Goal: Task Accomplishment & Management: Complete application form

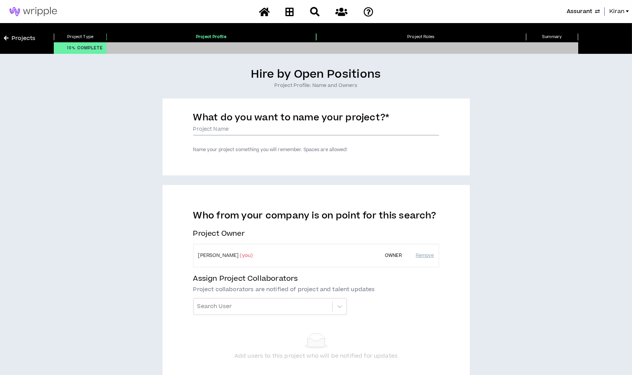
click at [263, 128] on input "What do you want to name your project? *" at bounding box center [316, 130] width 246 height 12
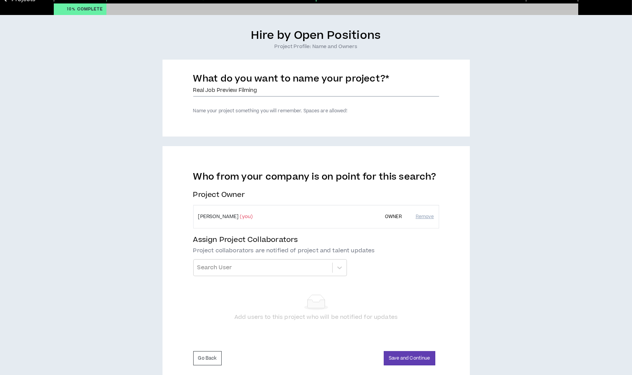
scroll to position [59, 0]
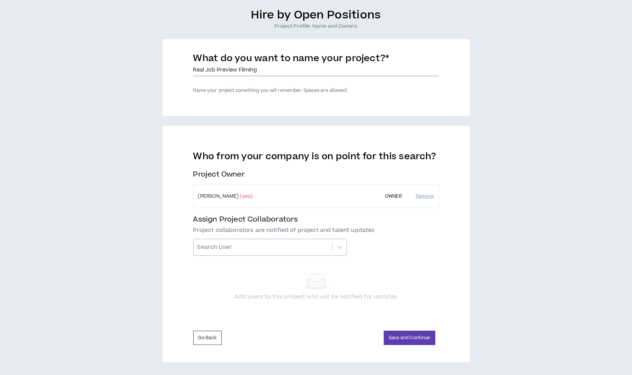
type input "Real Job Preview Filming"
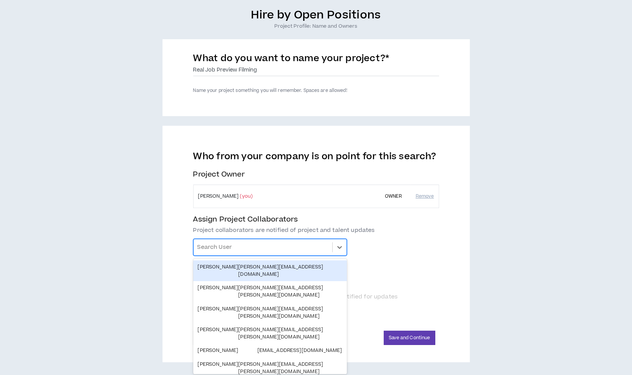
click at [277, 248] on div at bounding box center [263, 247] width 131 height 13
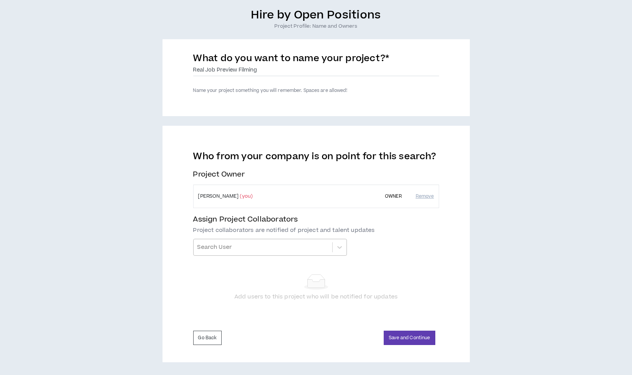
click at [211, 253] on div at bounding box center [263, 247] width 131 height 13
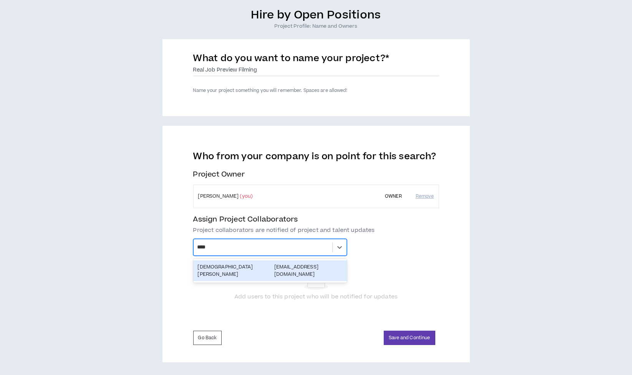
type input "*****"
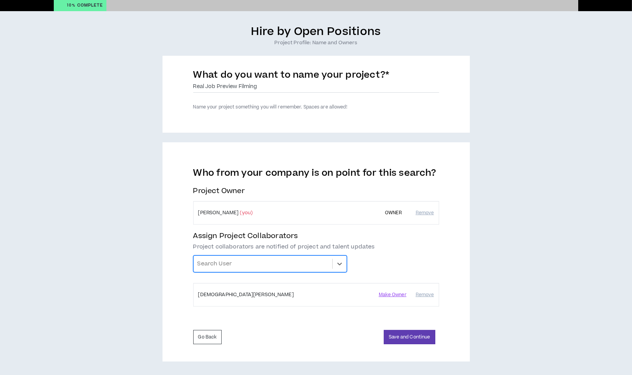
scroll to position [42, 0]
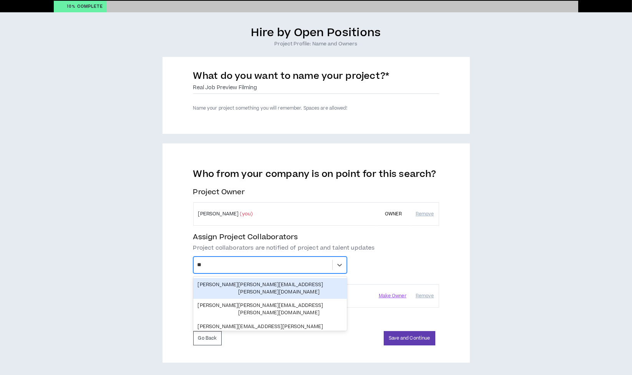
type input "***"
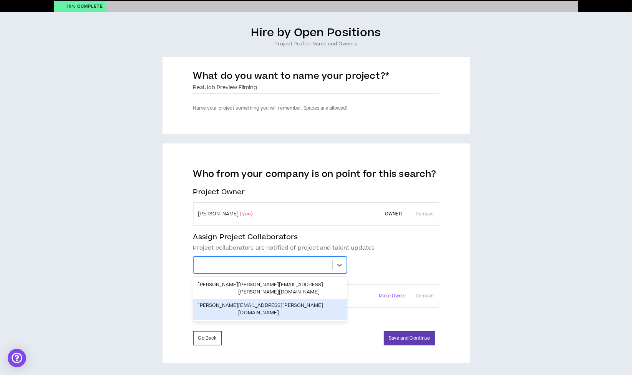
scroll to position [59, 0]
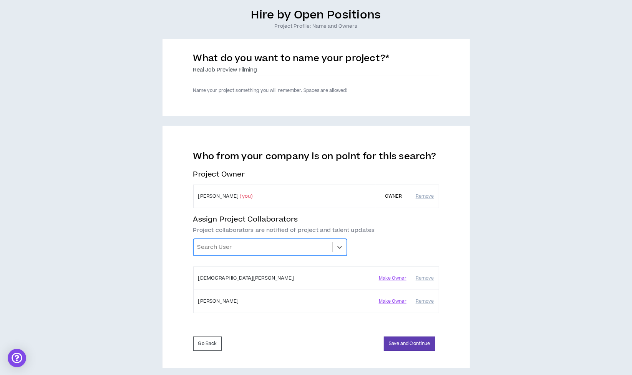
click at [220, 245] on div at bounding box center [263, 247] width 131 height 13
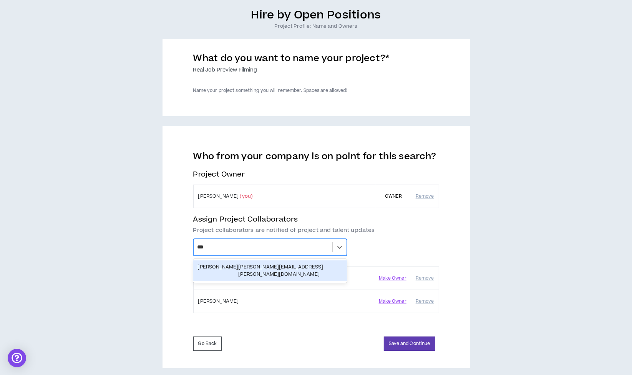
type input "****"
click at [222, 261] on div "John Noonan john.noonan@assurant.com" at bounding box center [270, 270] width 154 height 21
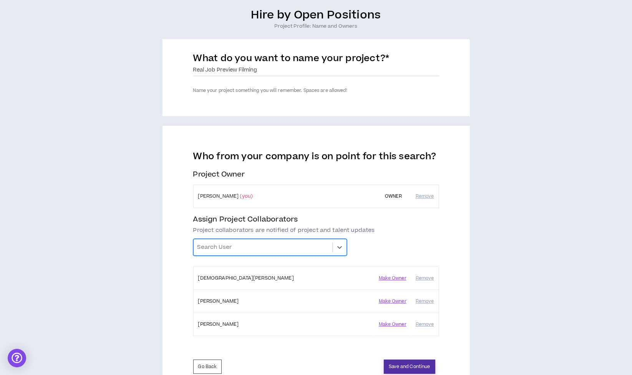
click at [419, 360] on button "Save and Continue" at bounding box center [410, 366] width 52 height 14
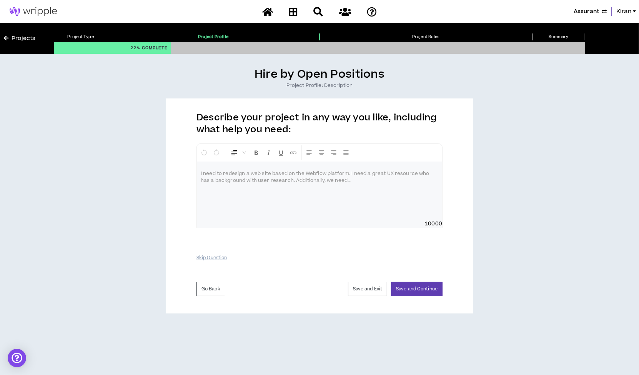
click at [356, 189] on div at bounding box center [319, 191] width 245 height 58
click at [377, 198] on div at bounding box center [319, 191] width 245 height 58
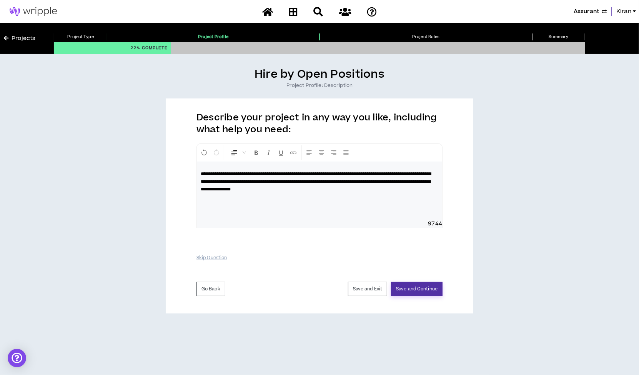
drag, startPoint x: 416, startPoint y: 286, endPoint x: 425, endPoint y: 278, distance: 12.3
click at [416, 286] on button "Save and Continue" at bounding box center [417, 289] width 52 height 14
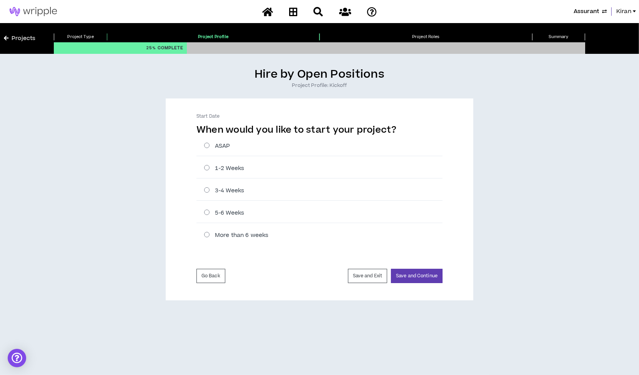
click at [208, 183] on div "3-4 Weeks" at bounding box center [319, 191] width 246 height 20
click at [208, 188] on label "3-4 Weeks" at bounding box center [323, 190] width 238 height 8
radio input "****"
click at [416, 275] on button "Save and Continue" at bounding box center [417, 276] width 52 height 14
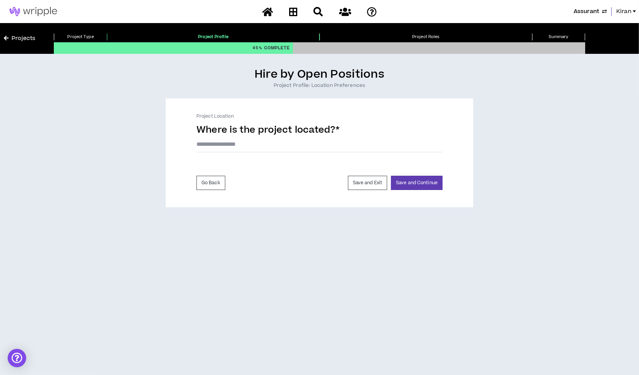
click at [298, 146] on input "text" at bounding box center [319, 144] width 246 height 16
type input "*********"
click at [423, 186] on button "Save and Continue" at bounding box center [417, 185] width 52 height 14
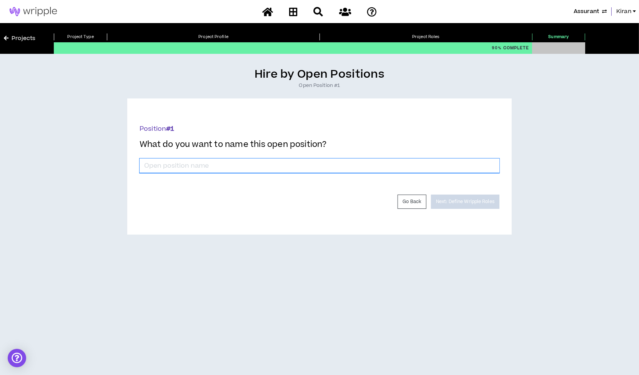
click at [359, 171] on input "*" at bounding box center [320, 165] width 360 height 15
type input "Production Assistant & Videographer"
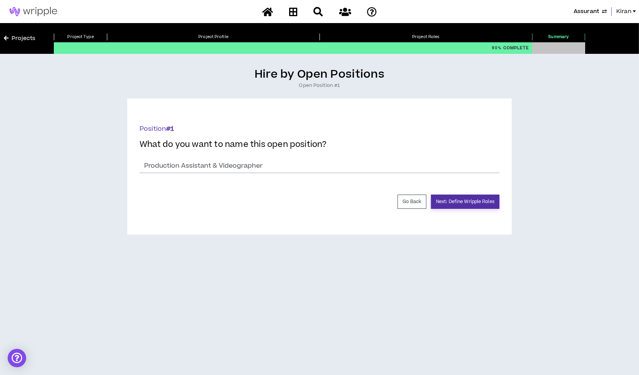
click at [484, 205] on button "Next: Define Wripple Roles" at bounding box center [465, 202] width 68 height 14
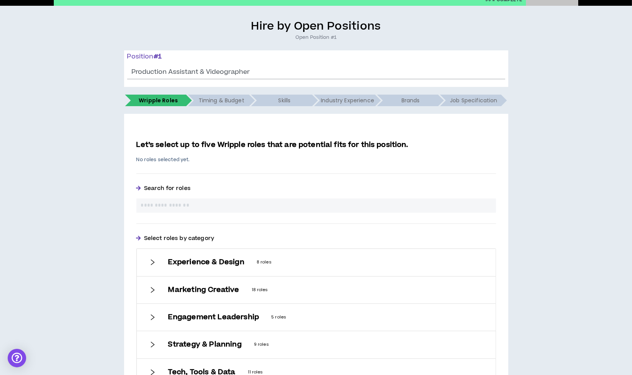
scroll to position [128, 0]
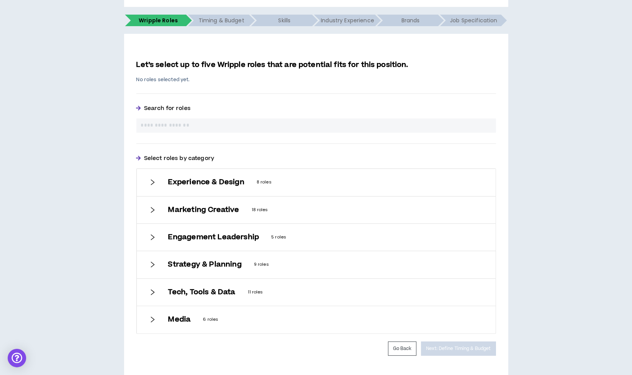
click at [210, 208] on h6 "Marketing Creative" at bounding box center [203, 210] width 71 height 8
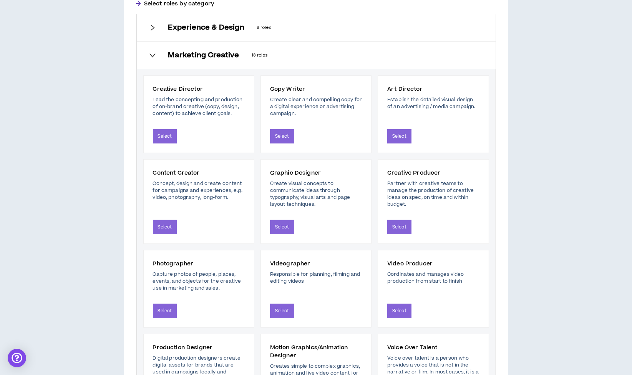
scroll to position [341, 0]
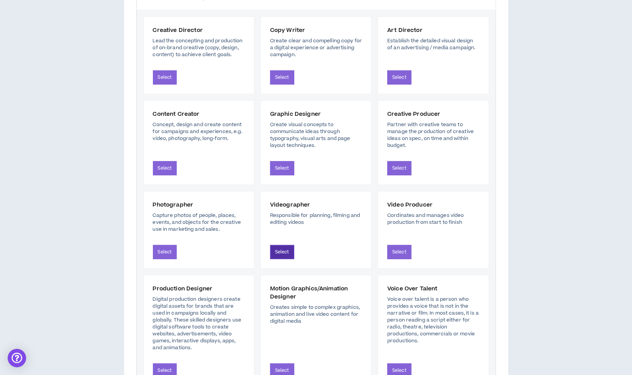
click at [274, 250] on button "Select" at bounding box center [282, 252] width 24 height 14
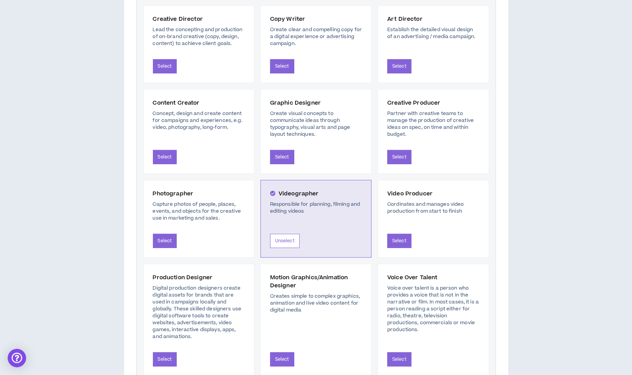
scroll to position [359, 0]
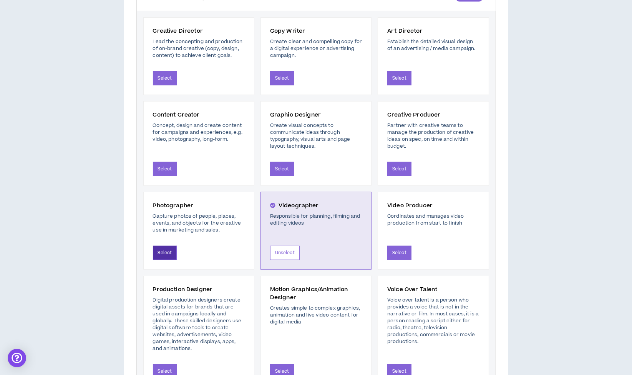
click at [168, 251] on button "Select" at bounding box center [165, 253] width 24 height 14
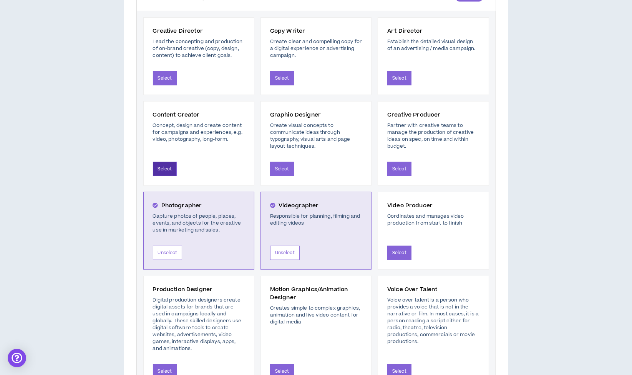
click at [163, 168] on button "Select" at bounding box center [165, 169] width 24 height 14
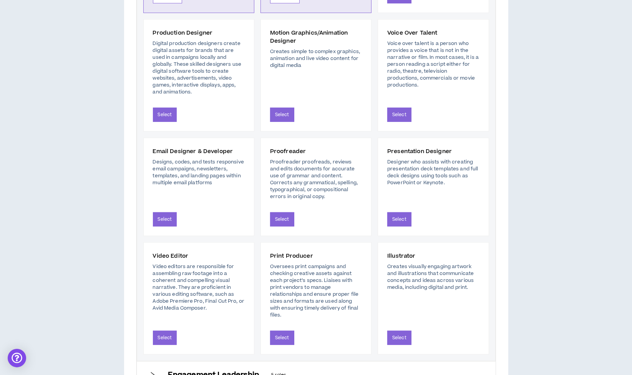
scroll to position [744, 0]
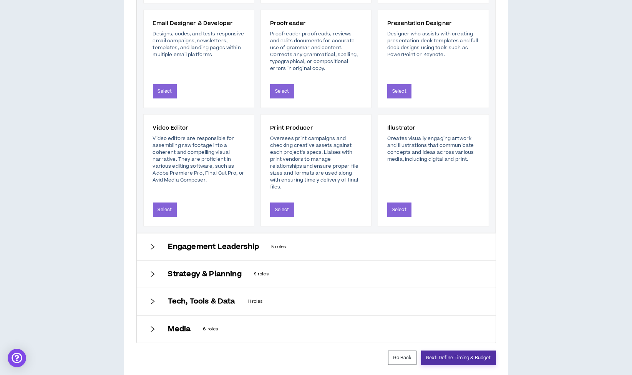
click at [456, 351] on button "Next: Define Timing & Budget" at bounding box center [458, 358] width 75 height 14
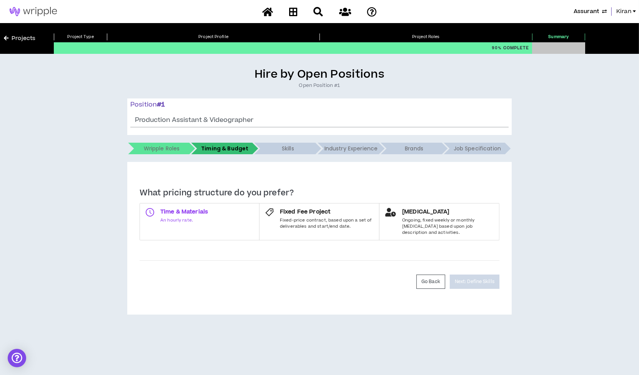
click at [173, 214] on span "Time & Materials" at bounding box center [184, 212] width 48 height 8
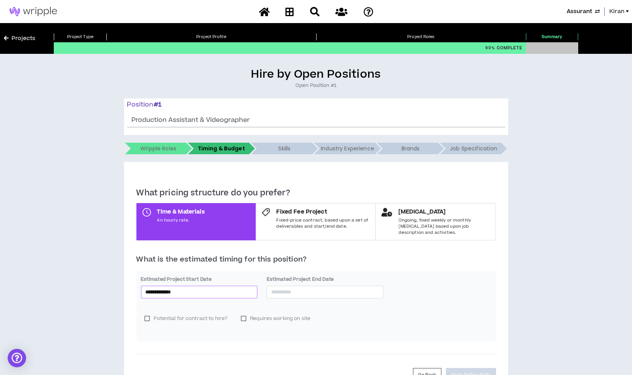
click at [200, 288] on input "**********" at bounding box center [200, 292] width 108 height 8
type input "**********"
drag, startPoint x: 165, startPoint y: 352, endPoint x: 168, endPoint y: 349, distance: 4.9
click at [165, 352] on div "10" at bounding box center [165, 351] width 9 height 9
click at [297, 292] on div "Estimated Project End Date *" at bounding box center [325, 288] width 117 height 24
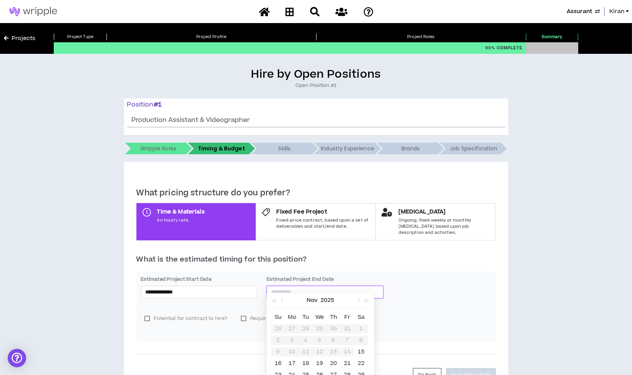
click at [303, 288] on input at bounding box center [325, 292] width 108 height 8
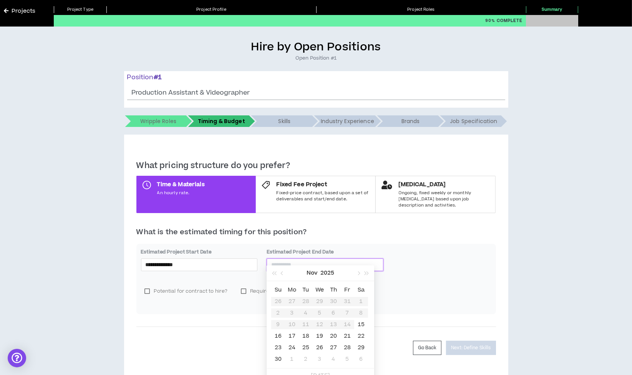
scroll to position [39, 0]
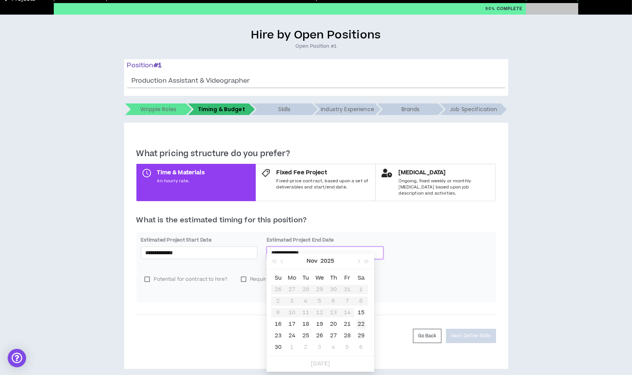
type input "**********"
click at [308, 322] on div "18" at bounding box center [305, 323] width 9 height 9
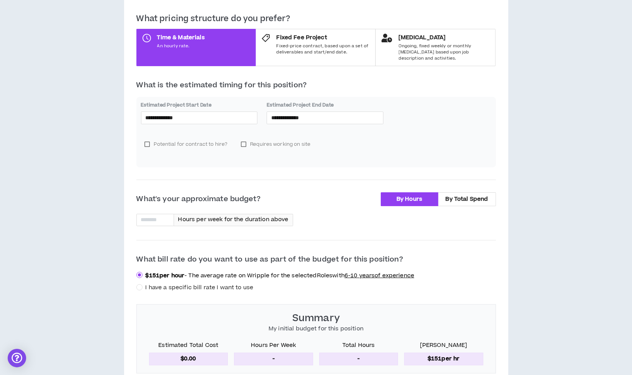
scroll to position [210, 0]
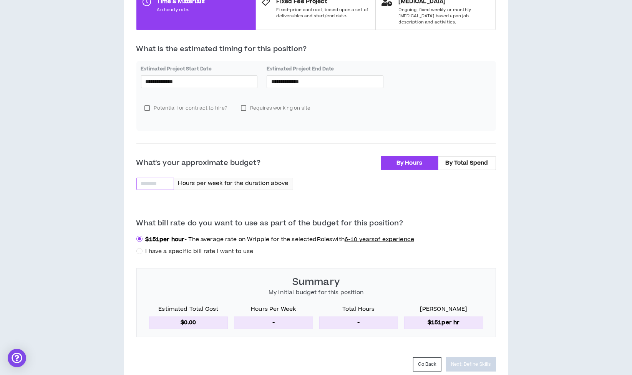
click at [165, 180] on input at bounding box center [155, 184] width 37 height 12
type input "*"
type input "**"
click at [175, 247] on span "I have a specific bill rate I want to use" at bounding box center [200, 251] width 108 height 8
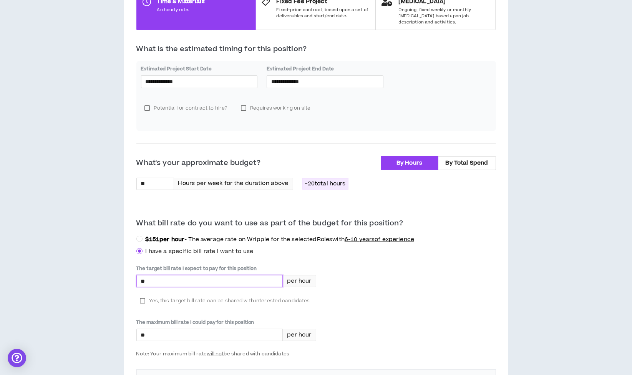
click at [178, 275] on input "*" at bounding box center [210, 281] width 146 height 12
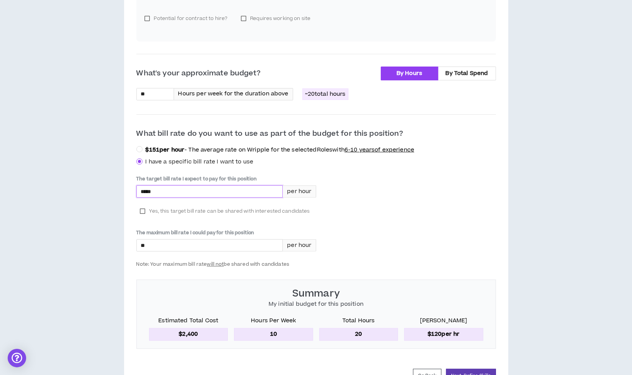
scroll to position [338, 0]
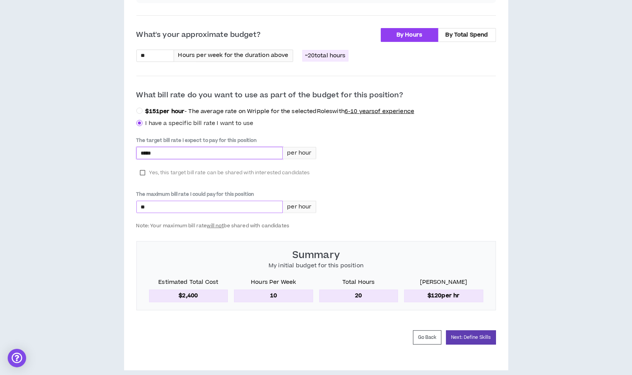
type input "*****"
click at [166, 201] on input "*" at bounding box center [210, 207] width 146 height 12
type input "*****"
click at [145, 152] on div "The target bill rate I expect to pay for this position ***** per hour" at bounding box center [226, 149] width 180 height 24
drag, startPoint x: 143, startPoint y: 166, endPoint x: 153, endPoint y: 165, distance: 9.7
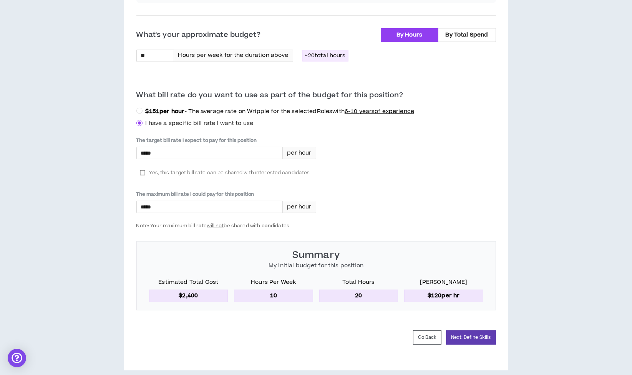
click at [143, 167] on label "Yes, this target bill rate can be shared with interested candidates" at bounding box center [225, 173] width 178 height 12
click at [218, 147] on input "*****" at bounding box center [210, 153] width 146 height 12
type input "*****"
click at [427, 183] on div "The target bill rate I expect to pay for this position ***** per hour Yes, this…" at bounding box center [316, 183] width 360 height 92
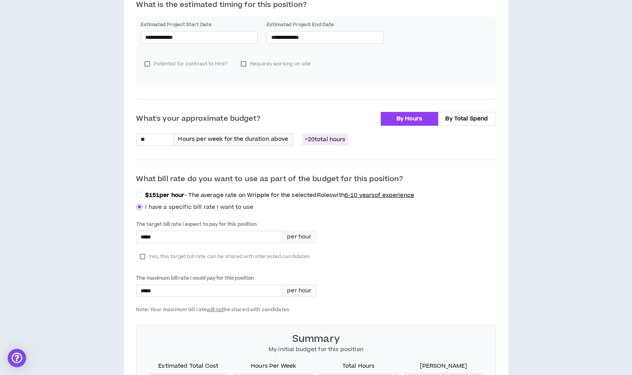
scroll to position [253, 0]
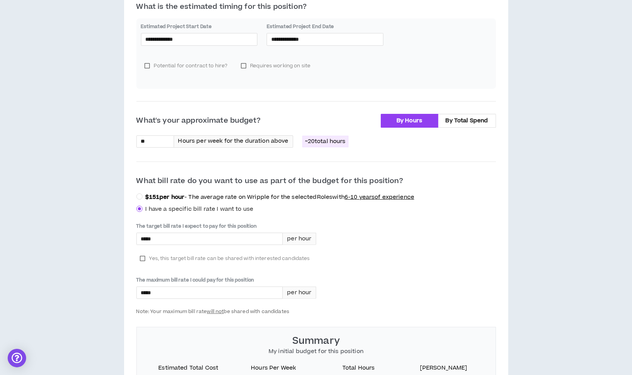
click at [89, 128] on div "**********" at bounding box center [316, 135] width 625 height 641
type input "**"
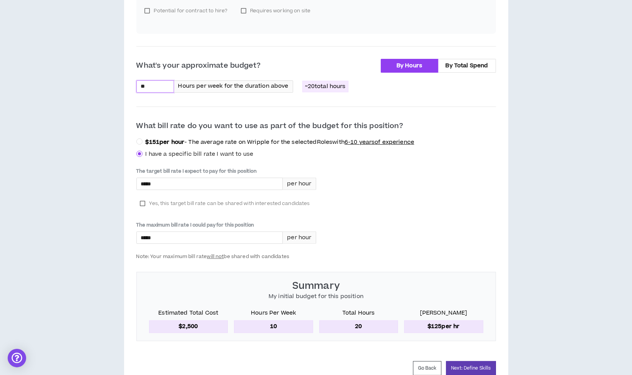
scroll to position [338, 0]
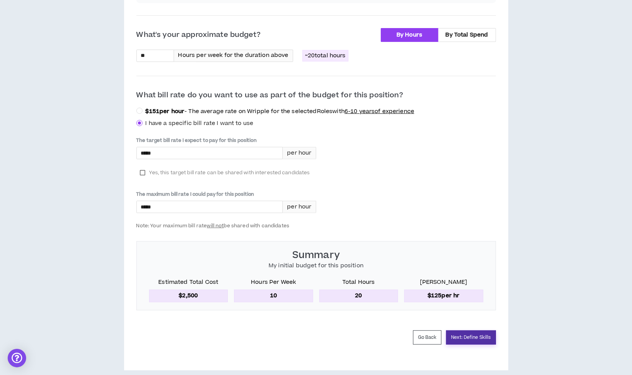
click at [471, 330] on button "Next: Define Skills" at bounding box center [471, 337] width 50 height 14
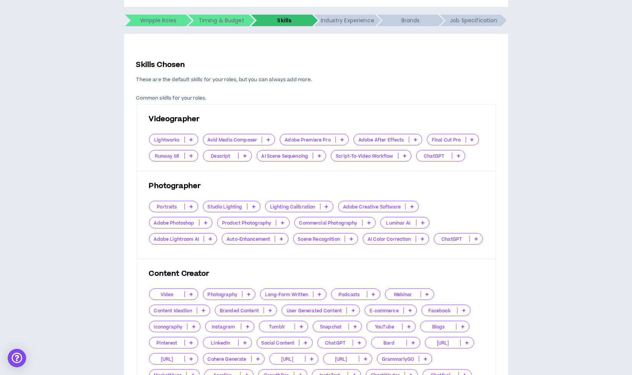
scroll to position [299, 0]
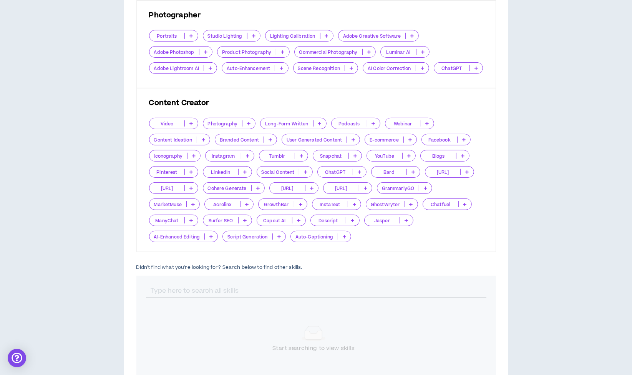
click at [219, 300] on div at bounding box center [316, 291] width 360 height 30
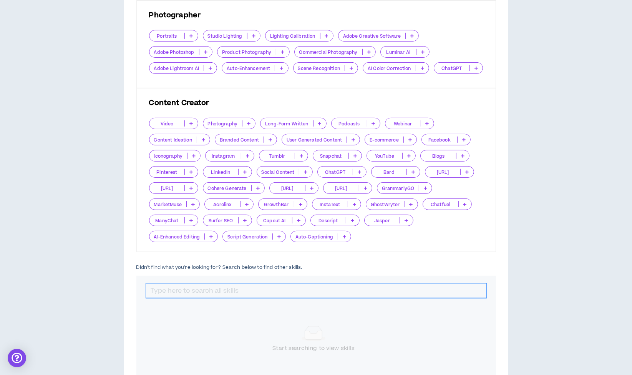
click at [209, 288] on input "text" at bounding box center [316, 290] width 341 height 15
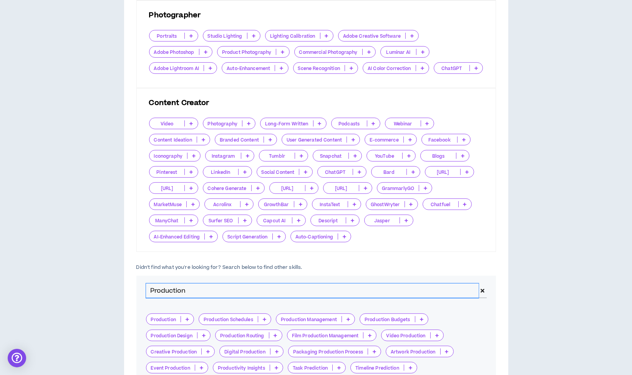
scroll to position [341, 0]
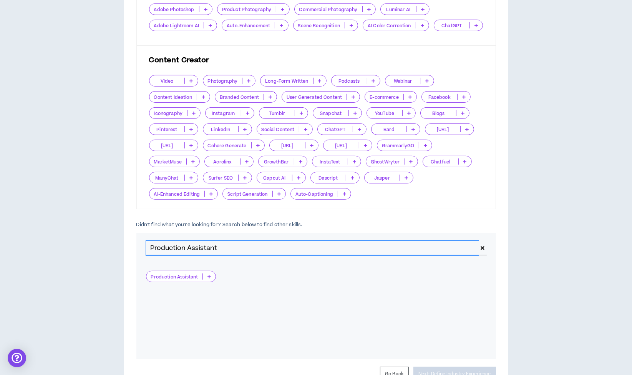
type input "Production Assistant"
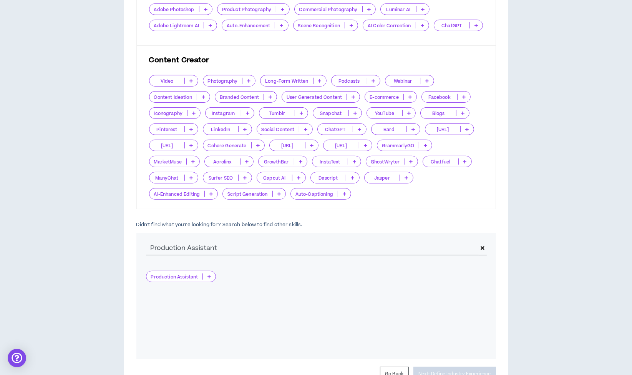
click at [206, 278] on p at bounding box center [209, 276] width 13 height 6
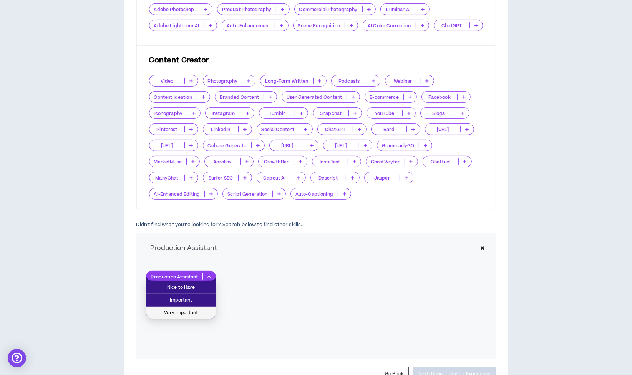
click at [189, 309] on span "Very Important" at bounding box center [181, 313] width 61 height 8
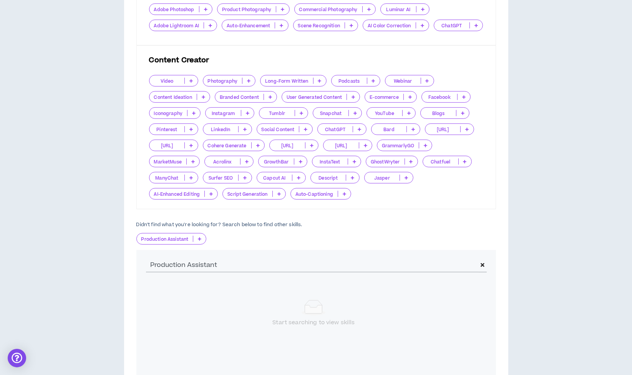
scroll to position [213, 0]
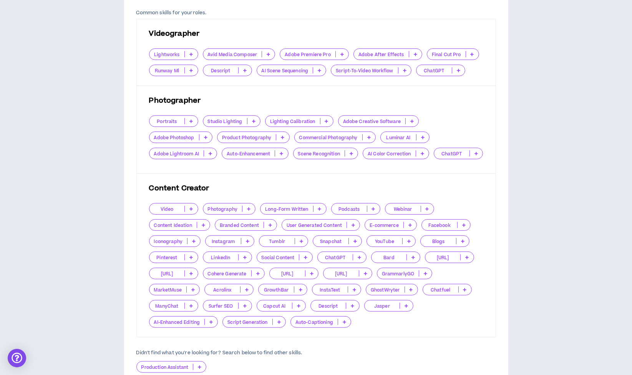
click at [328, 121] on p at bounding box center [327, 121] width 13 height 6
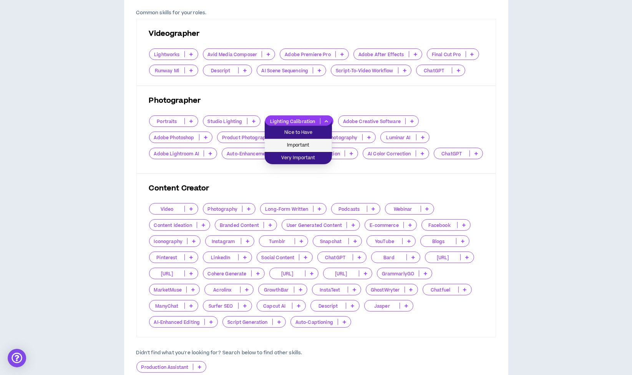
click at [313, 145] on span "Important" at bounding box center [299, 145] width 58 height 8
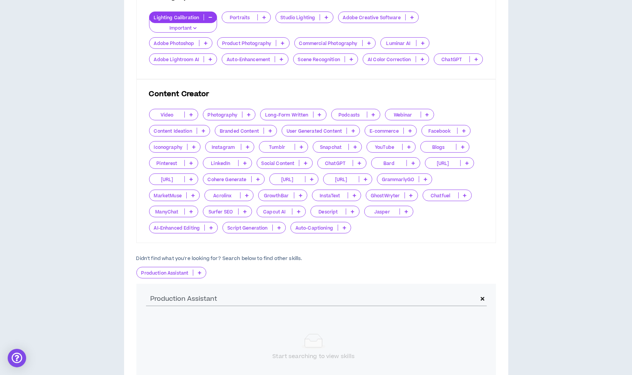
scroll to position [341, 0]
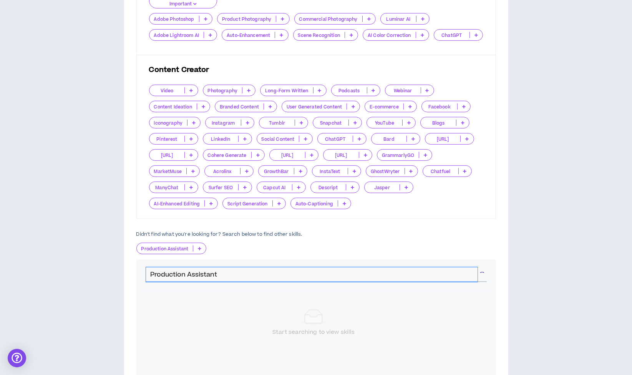
drag, startPoint x: 235, startPoint y: 268, endPoint x: 0, endPoint y: 243, distance: 236.3
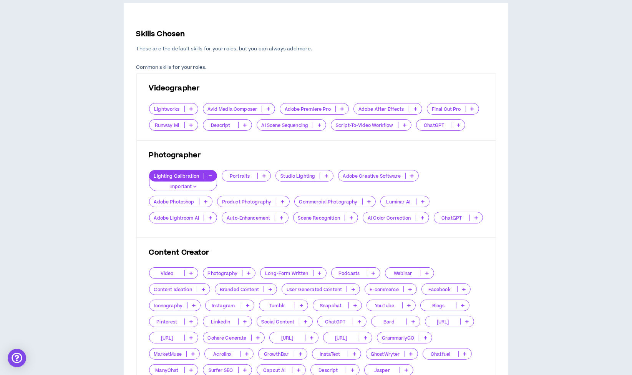
scroll to position [128, 0]
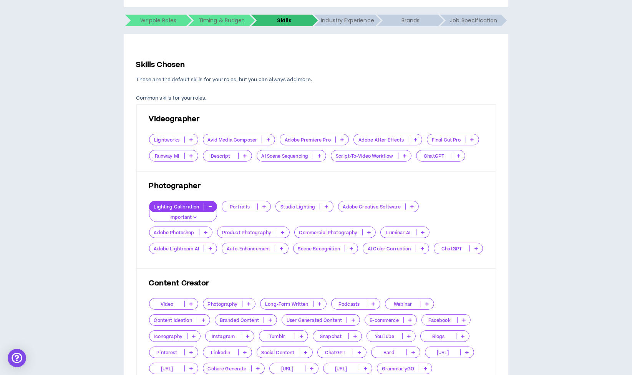
click at [330, 204] on p at bounding box center [326, 206] width 13 height 6
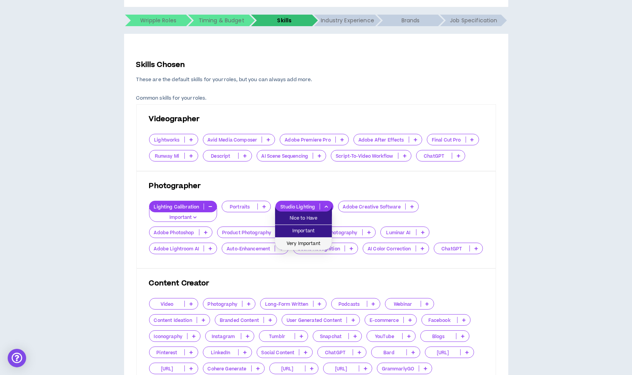
click at [309, 243] on span "Very Important" at bounding box center [304, 244] width 48 height 8
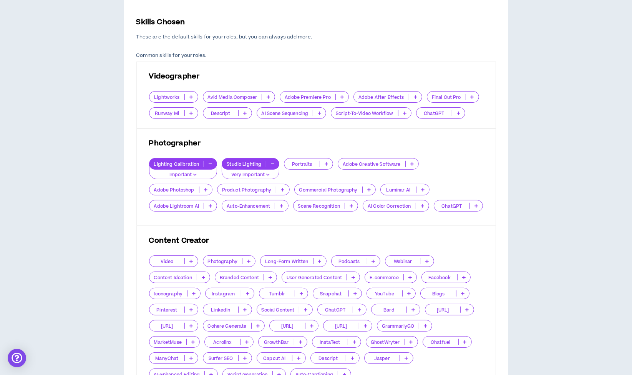
scroll to position [412, 0]
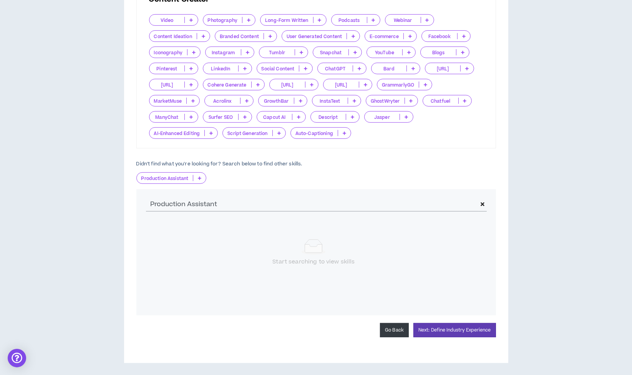
click at [394, 328] on button "Go Back" at bounding box center [394, 330] width 29 height 14
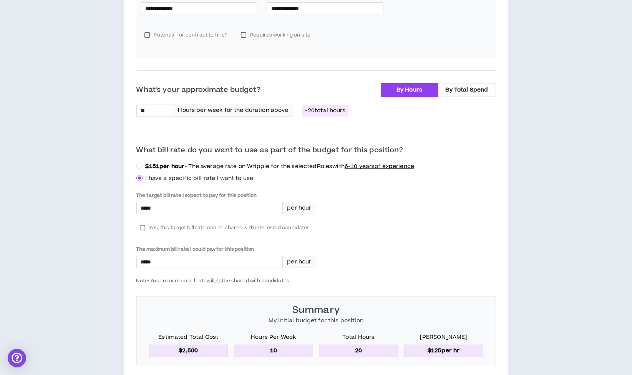
scroll to position [338, 0]
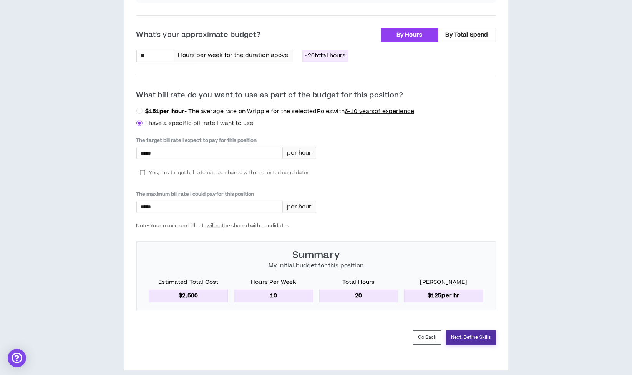
click at [422, 330] on button "Go Back" at bounding box center [427, 337] width 29 height 14
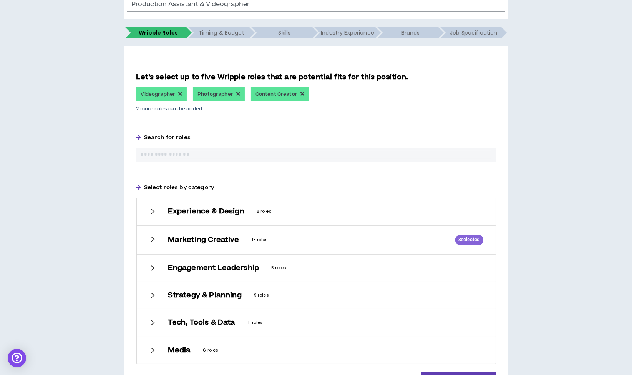
scroll to position [165, 0]
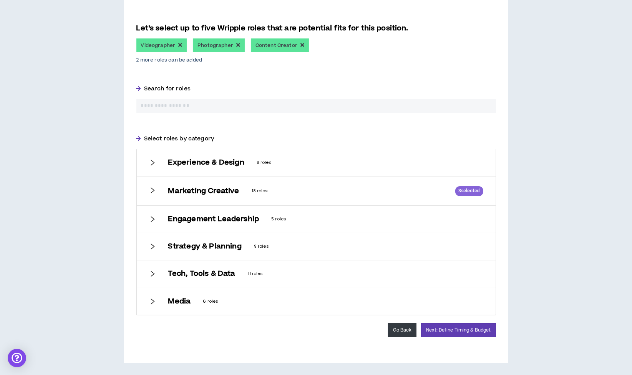
click at [401, 325] on button "Go Back" at bounding box center [402, 330] width 29 height 14
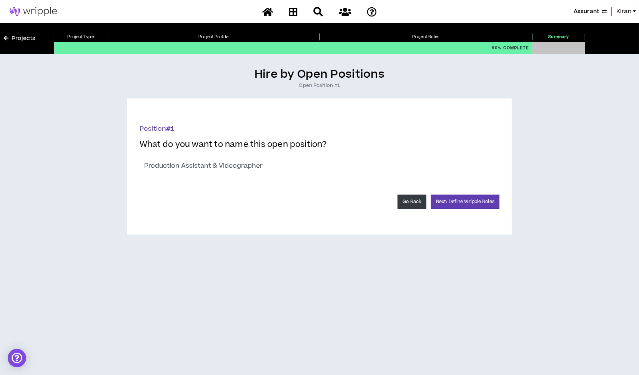
click at [416, 201] on button "Go Back" at bounding box center [412, 202] width 29 height 14
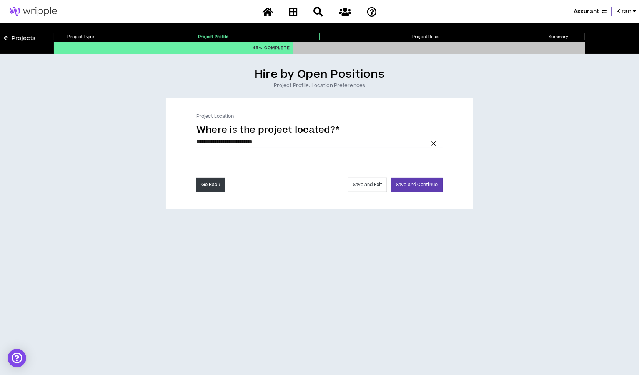
click at [213, 183] on button "Go Back" at bounding box center [210, 185] width 29 height 14
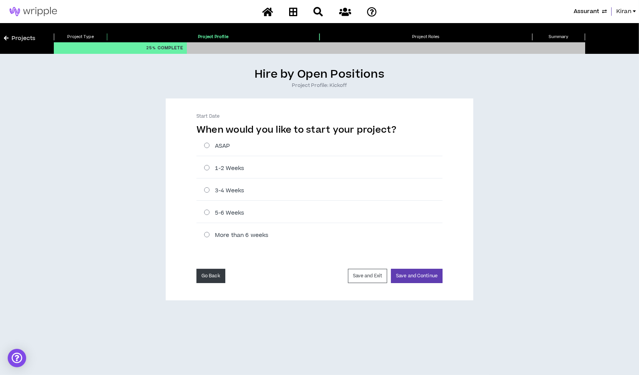
click at [211, 279] on button "Go Back" at bounding box center [210, 276] width 29 height 14
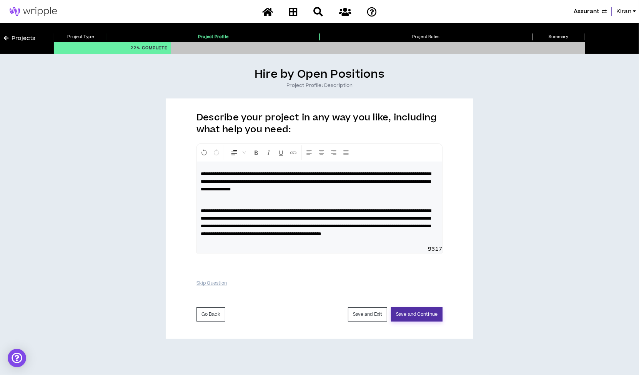
click at [422, 318] on button "Save and Continue" at bounding box center [417, 314] width 52 height 14
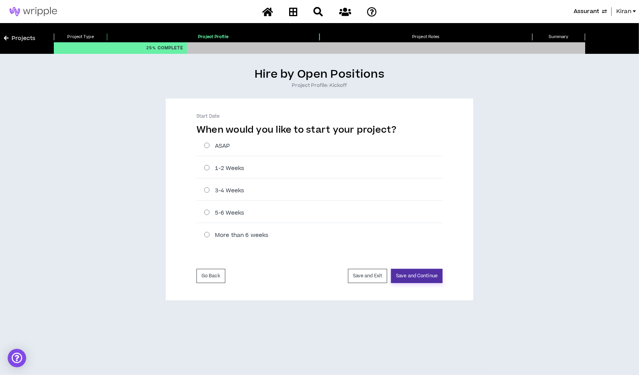
click at [412, 269] on button "Save and Continue" at bounding box center [417, 276] width 52 height 14
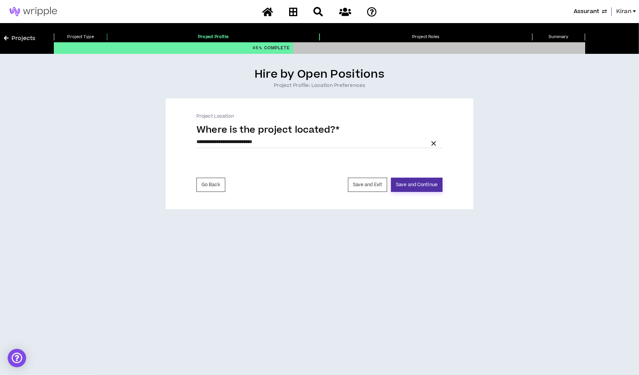
click at [411, 186] on button "Save and Continue" at bounding box center [417, 185] width 52 height 14
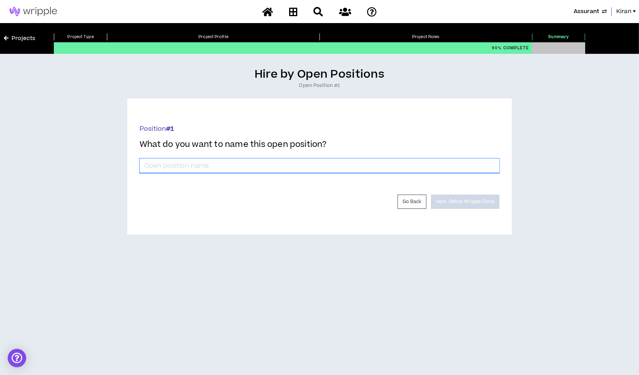
click at [335, 159] on input "*" at bounding box center [320, 165] width 360 height 15
type input "Production Assistant & Videographer"
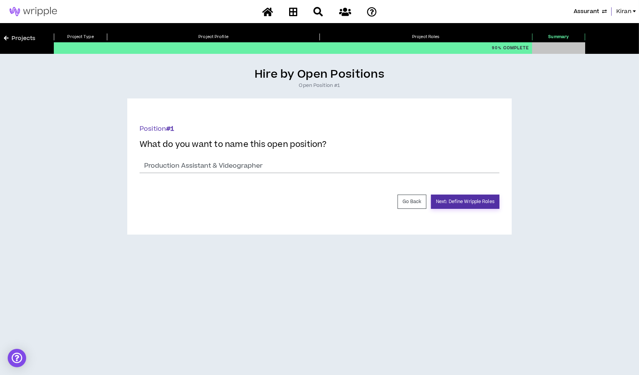
click at [485, 201] on button "Next: Define Wripple Roles" at bounding box center [465, 202] width 68 height 14
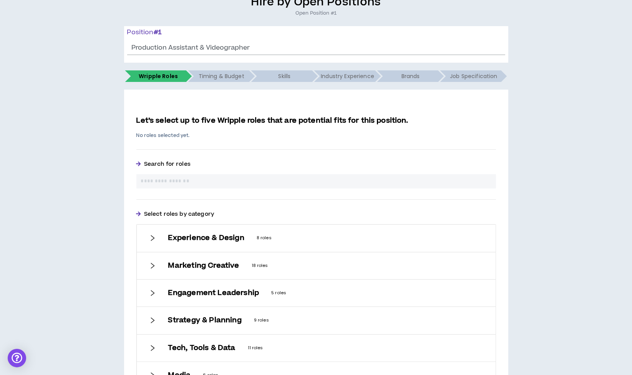
scroll to position [128, 0]
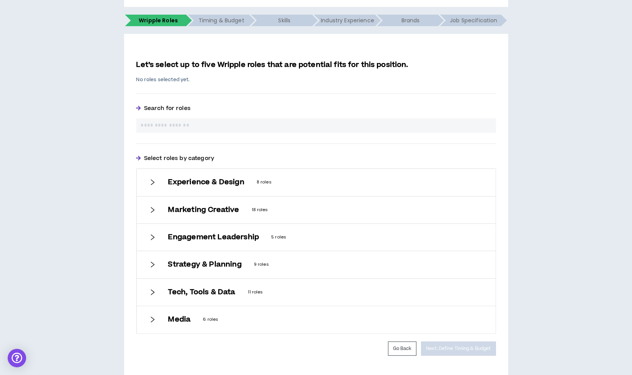
click at [203, 178] on h6 "Experience & Design" at bounding box center [206, 182] width 76 height 8
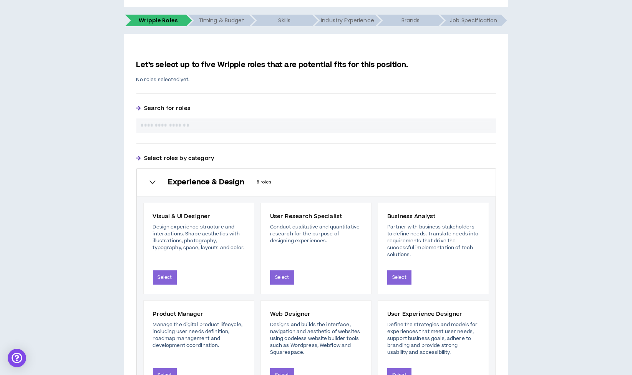
click at [203, 178] on h6 "Experience & Design" at bounding box center [206, 182] width 76 height 8
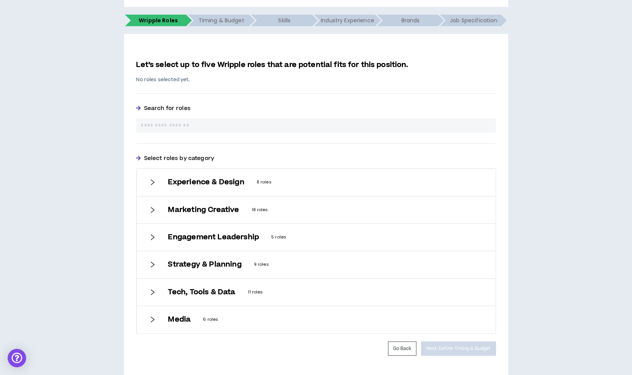
click at [193, 213] on div "Marketing Creative 18 roles" at bounding box center [316, 209] width 359 height 27
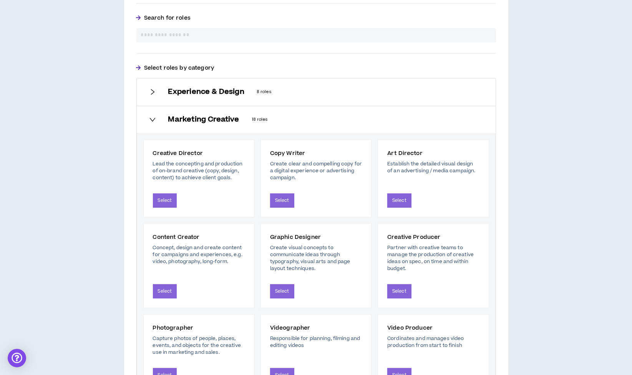
scroll to position [299, 0]
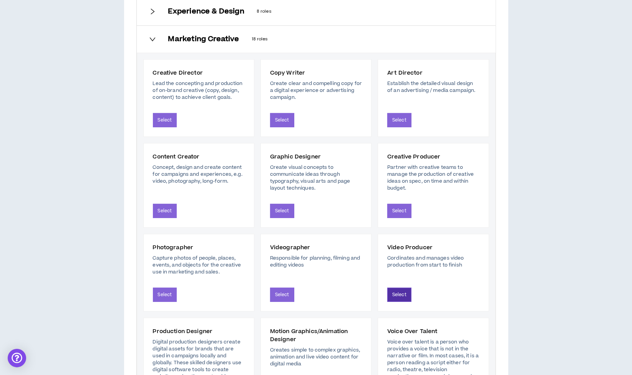
click at [405, 293] on button "Select" at bounding box center [400, 295] width 24 height 14
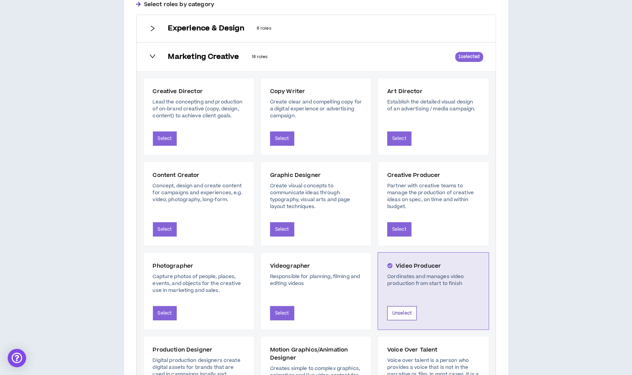
scroll to position [316, 0]
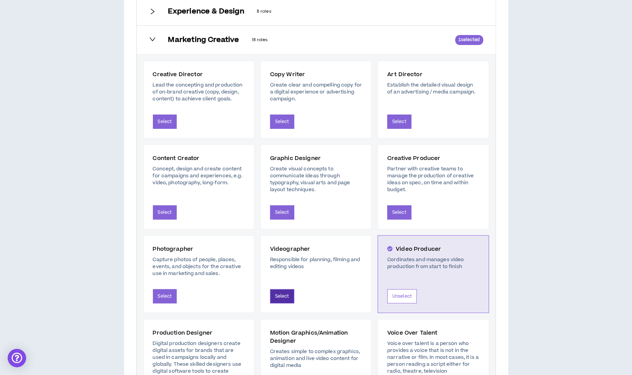
click at [293, 292] on button "Select" at bounding box center [282, 296] width 24 height 14
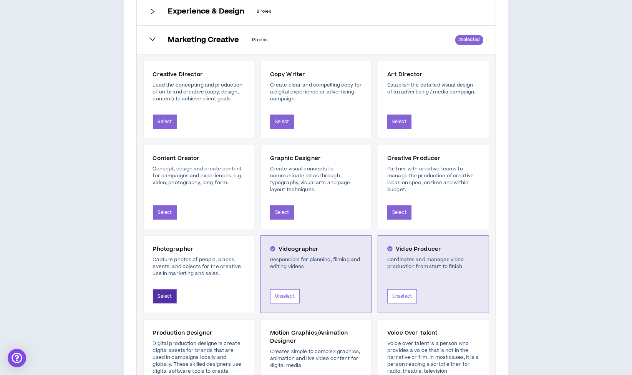
click at [166, 293] on button "Select" at bounding box center [165, 296] width 24 height 14
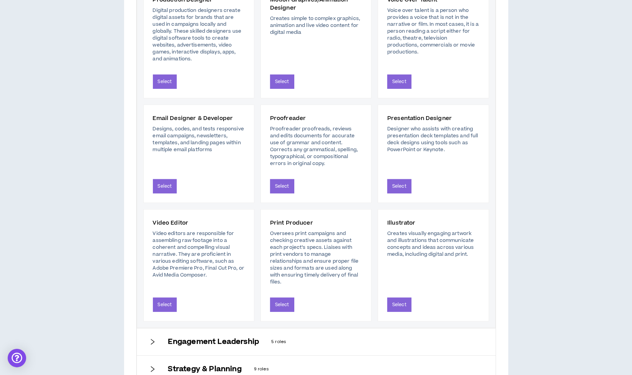
scroll to position [743, 0]
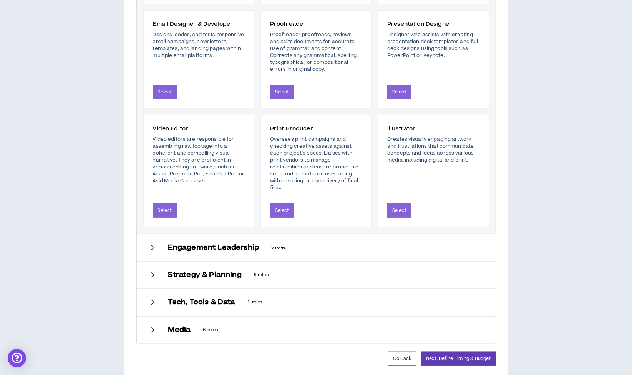
click at [223, 250] on div "Engagement Leadership 5 roles" at bounding box center [316, 247] width 359 height 27
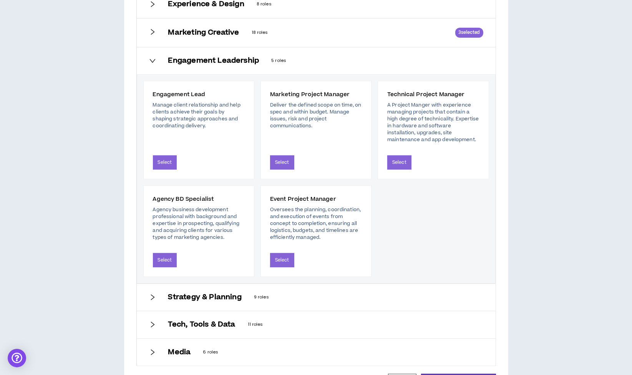
scroll to position [371, 0]
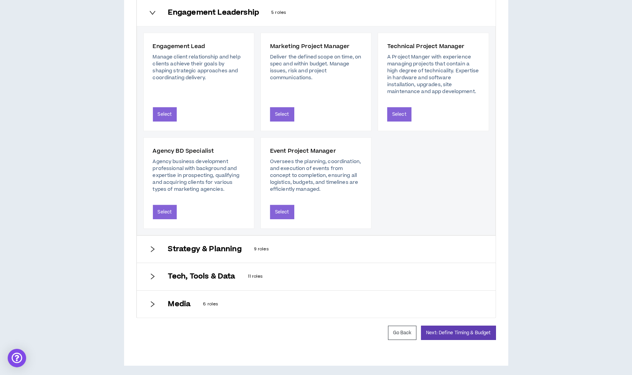
click at [178, 254] on div "Strategy & Planning 9 roles" at bounding box center [316, 249] width 359 height 27
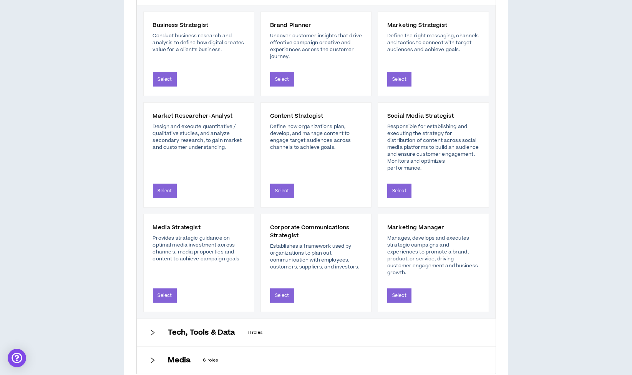
scroll to position [464, 0]
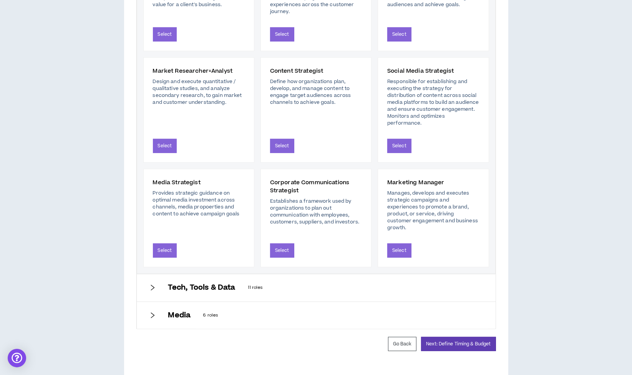
click at [193, 283] on h6 "Tech, Tools & Data" at bounding box center [201, 287] width 67 height 8
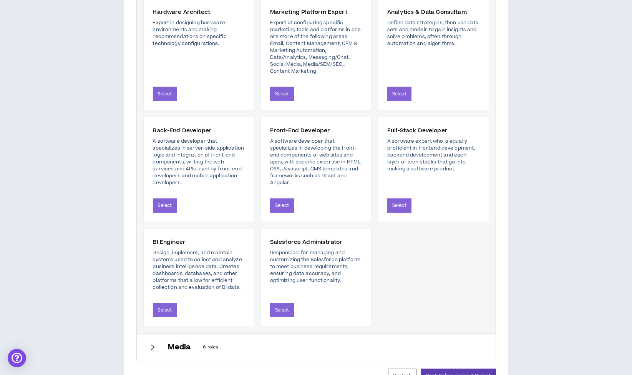
scroll to position [581, 0]
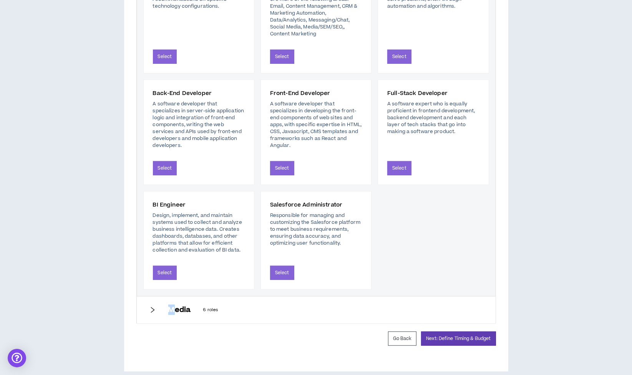
click at [172, 306] on h6 "Media" at bounding box center [179, 310] width 23 height 8
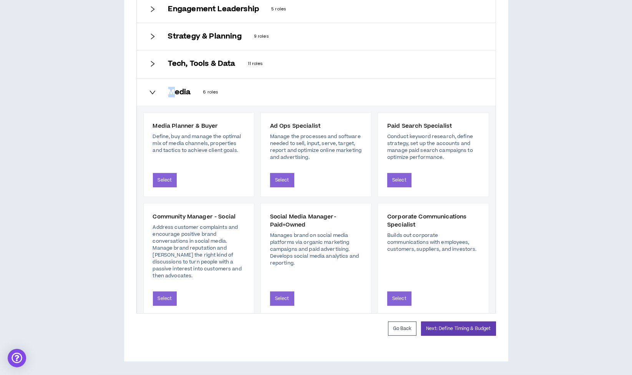
scroll to position [373, 0]
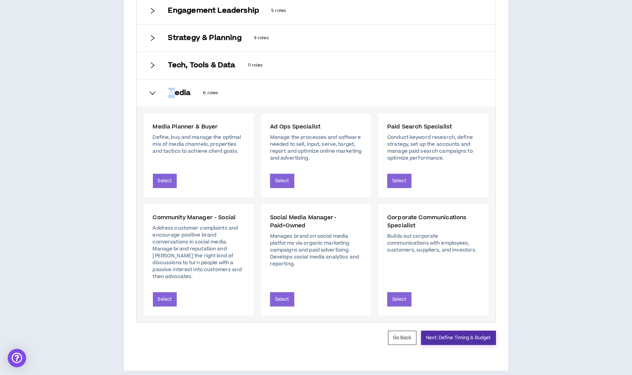
click at [458, 331] on button "Next: Define Timing & Budget" at bounding box center [458, 338] width 75 height 14
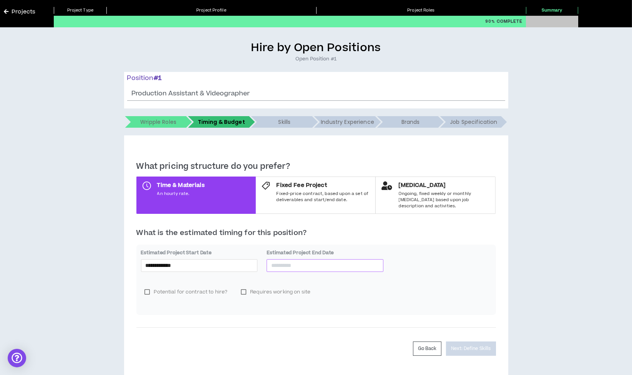
scroll to position [39, 0]
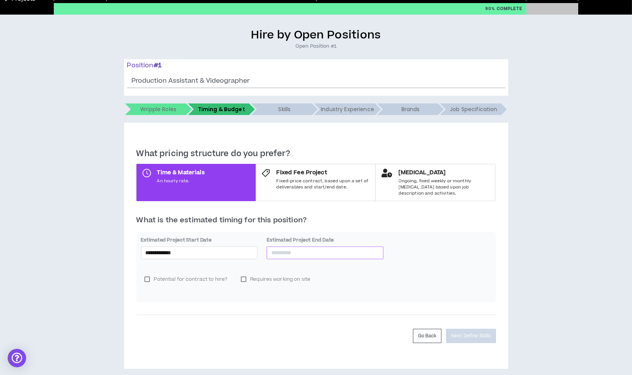
click at [348, 248] on input at bounding box center [325, 252] width 108 height 8
type input "**********"
click at [221, 236] on label "Estimated Project Start Date *" at bounding box center [199, 239] width 117 height 7
click at [220, 248] on input "**********" at bounding box center [200, 252] width 108 height 8
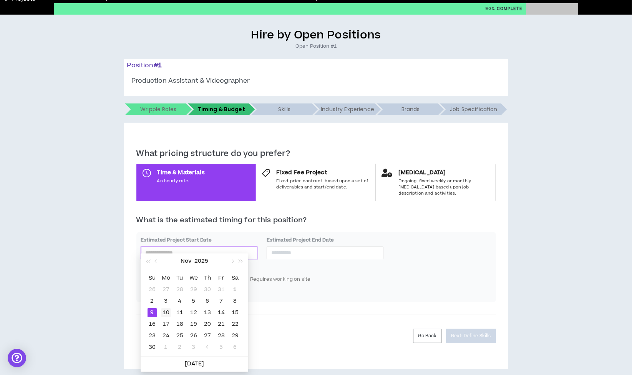
type input "**********"
click at [167, 309] on div "10" at bounding box center [165, 312] width 9 height 9
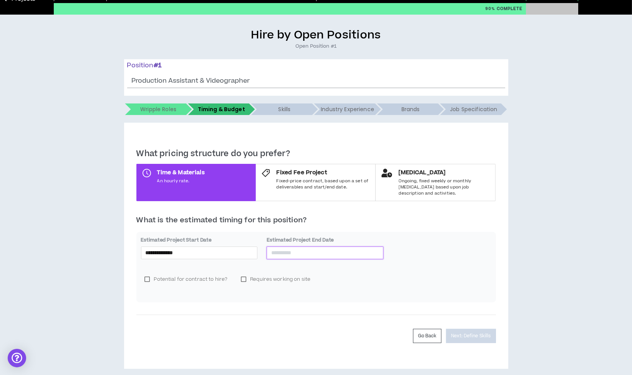
click at [363, 248] on input at bounding box center [325, 252] width 108 height 8
type input "**********"
click at [309, 322] on div "18" at bounding box center [305, 323] width 9 height 9
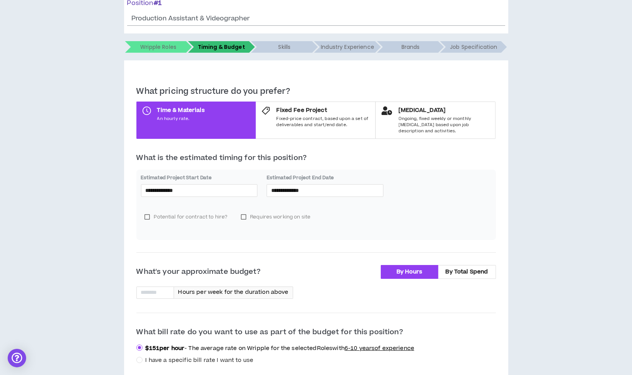
scroll to position [168, 0]
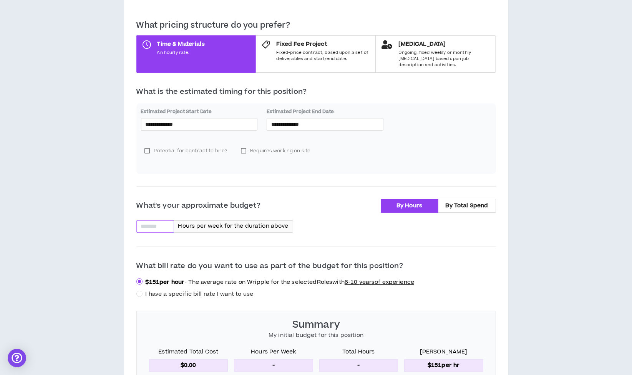
click at [168, 222] on input at bounding box center [155, 227] width 37 height 12
type input "*"
type input "**"
click at [214, 290] on span "I have a specific bill rate I want to use" at bounding box center [200, 294] width 108 height 8
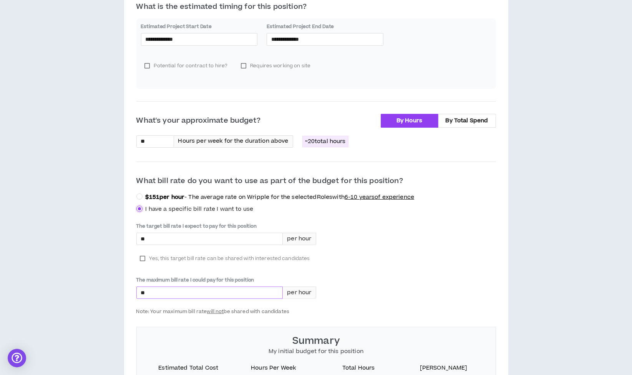
scroll to position [253, 0]
click at [211, 233] on input "*" at bounding box center [210, 239] width 146 height 12
type input "*****"
click at [192, 288] on input "*" at bounding box center [210, 292] width 146 height 12
type input "*****"
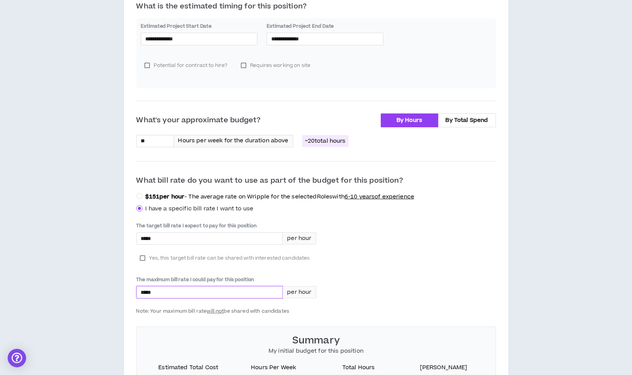
drag, startPoint x: 449, startPoint y: 203, endPoint x: 446, endPoint y: 211, distance: 9.1
click at [449, 203] on div "$ 151 per hour - The average rate on Wripple for the selected Roles with 6-10 y…" at bounding box center [316, 253] width 360 height 122
click at [180, 254] on span "Yes, this target bill rate can be shared with interested candidates" at bounding box center [230, 258] width 161 height 8
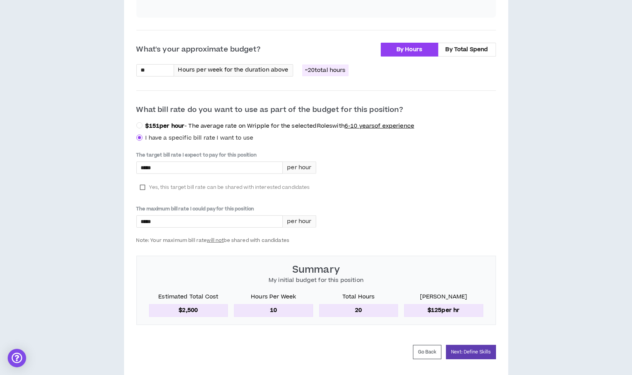
scroll to position [338, 0]
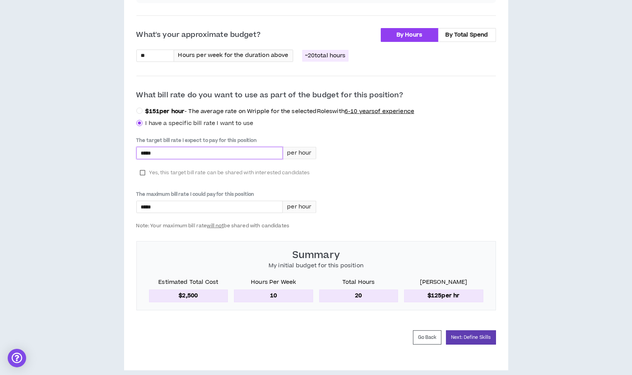
drag, startPoint x: 174, startPoint y: 146, endPoint x: 157, endPoint y: 144, distance: 17.0
click at [157, 147] on input "*****" at bounding box center [210, 153] width 146 height 12
click at [171, 147] on input "*****" at bounding box center [210, 153] width 146 height 12
click at [149, 52] on input "**" at bounding box center [155, 56] width 37 height 12
type input "**"
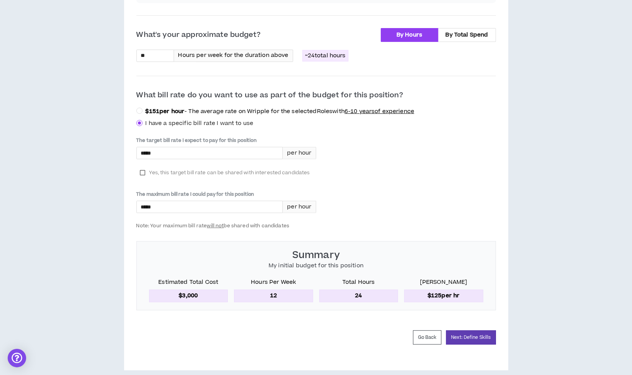
click at [470, 138] on div "The target bill rate I expect to pay for this position ***** per hour Yes, this…" at bounding box center [316, 183] width 360 height 92
click at [469, 330] on button "Next: Define Skills" at bounding box center [471, 337] width 50 height 14
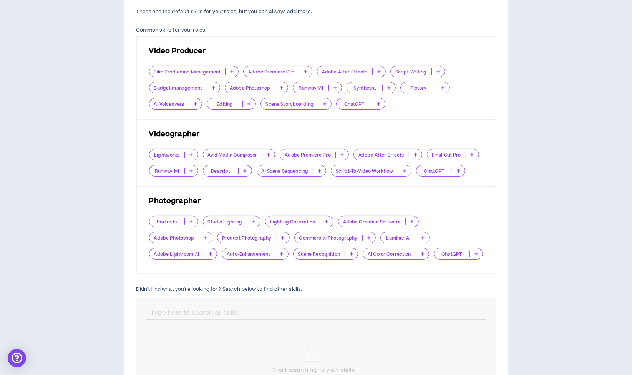
scroll to position [213, 0]
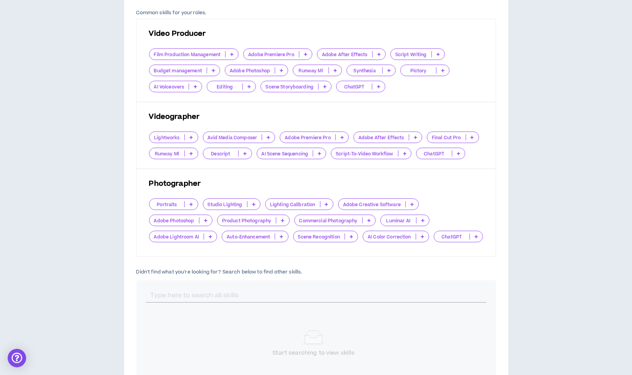
click at [252, 203] on icon at bounding box center [253, 204] width 3 height 4
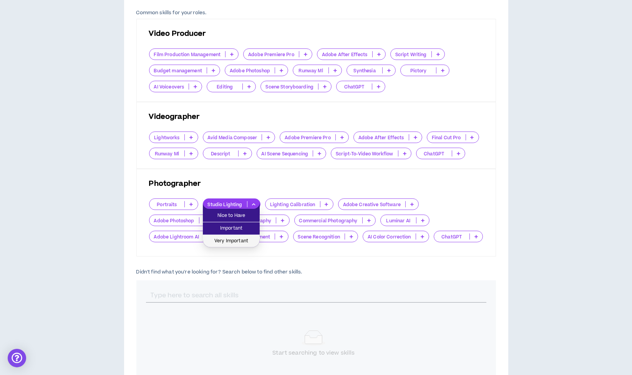
click at [231, 242] on span "Very Important" at bounding box center [232, 241] width 48 height 8
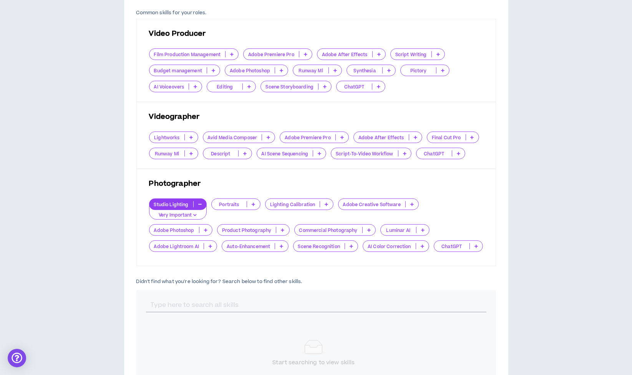
drag, startPoint x: 326, startPoint y: 201, endPoint x: 323, endPoint y: 205, distance: 5.2
click at [326, 202] on icon at bounding box center [326, 204] width 3 height 4
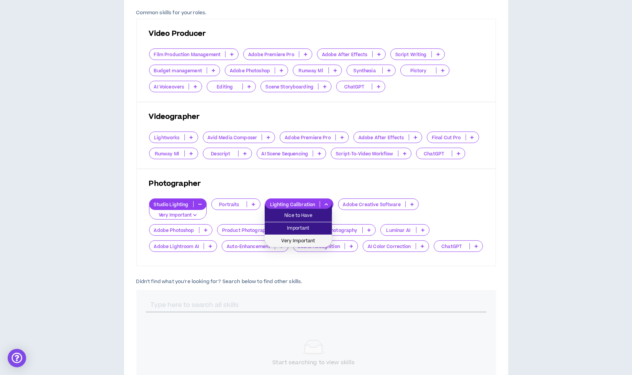
click at [298, 241] on span "Very Important" at bounding box center [299, 241] width 58 height 8
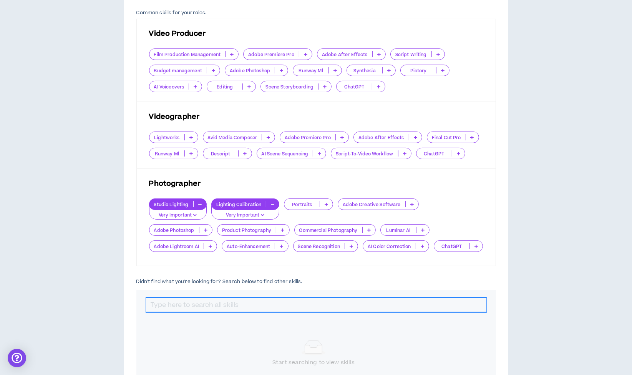
click at [283, 298] on input "text" at bounding box center [316, 305] width 341 height 15
type input "C"
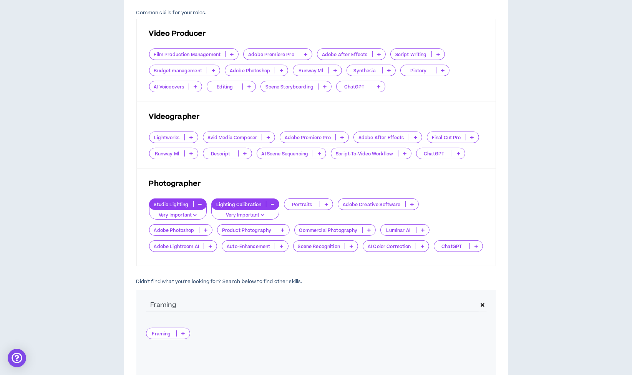
click at [185, 331] on icon at bounding box center [182, 333] width 3 height 4
click at [172, 358] on span "Important" at bounding box center [168, 357] width 35 height 8
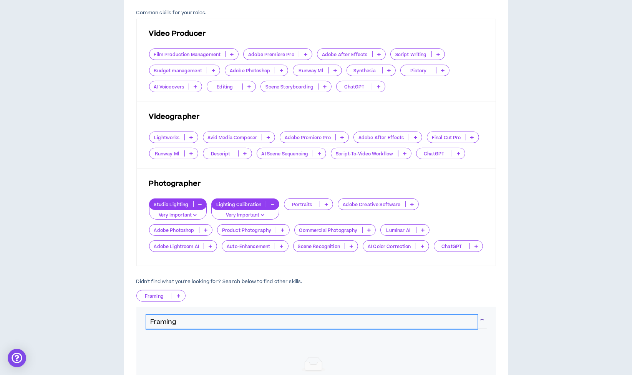
drag, startPoint x: 172, startPoint y: 320, endPoint x: 0, endPoint y: 277, distance: 177.1
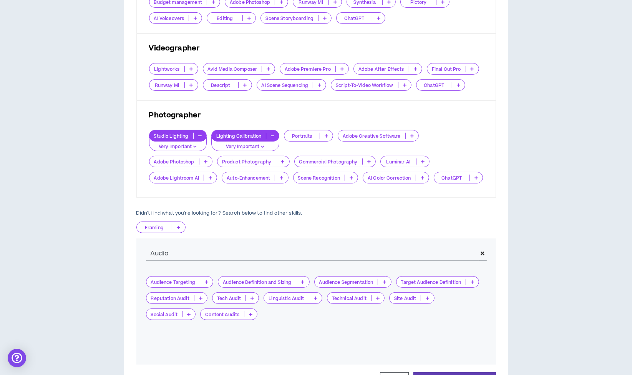
scroll to position [331, 0]
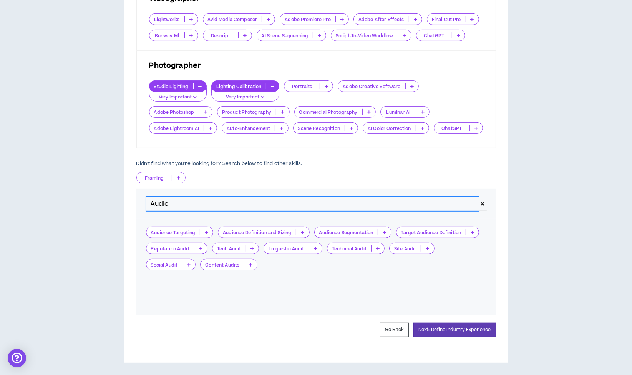
drag, startPoint x: 137, startPoint y: 195, endPoint x: 0, endPoint y: 183, distance: 137.8
click at [4, 187] on div "Hire by Open Positions Open Position #1 Position # 1 Production Assistant & Vid…" at bounding box center [316, 49] width 625 height 627
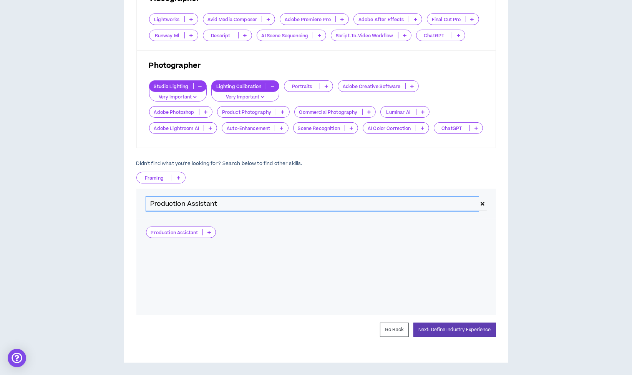
type input "Production Assistant"
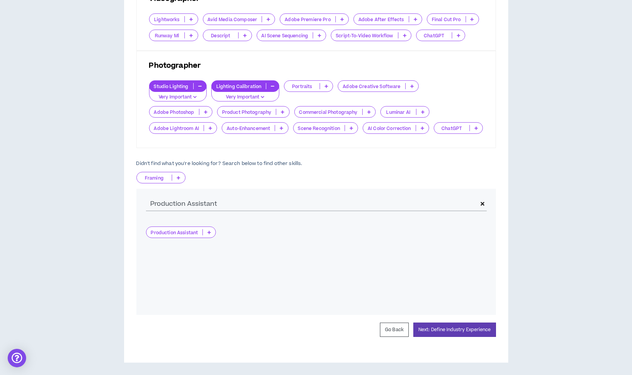
click at [199, 232] on p "Production Assistant" at bounding box center [174, 233] width 57 height 6
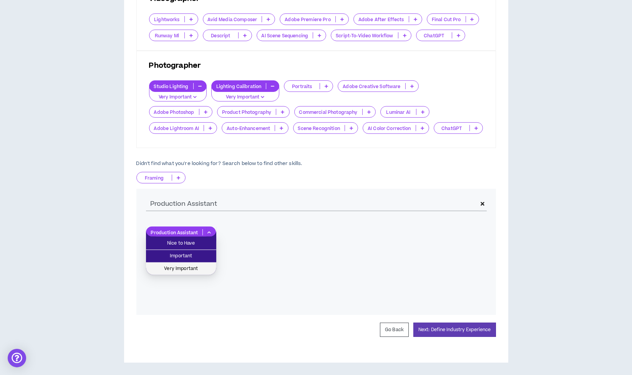
click at [185, 269] on span "Very Important" at bounding box center [181, 269] width 61 height 8
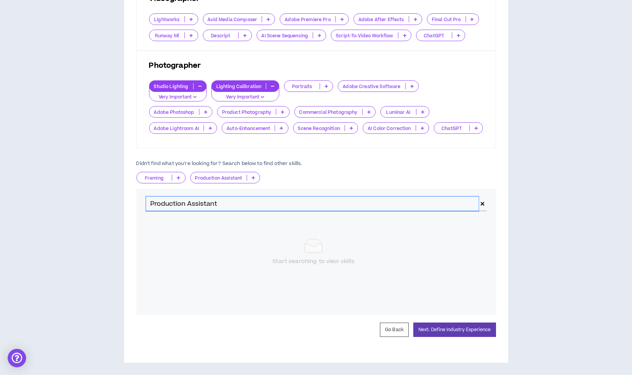
drag, startPoint x: 230, startPoint y: 205, endPoint x: 0, endPoint y: 176, distance: 231.3
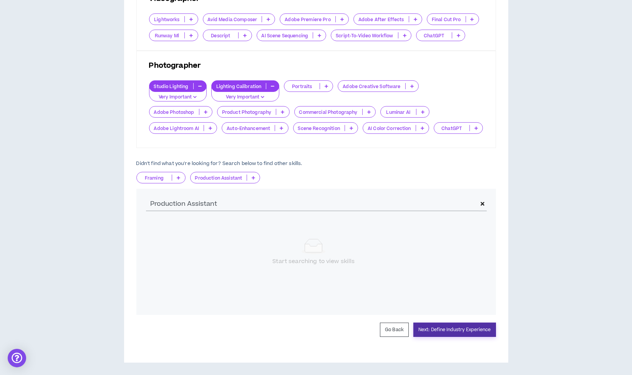
click at [461, 327] on button "Next: Define Industry Experience" at bounding box center [455, 330] width 83 height 14
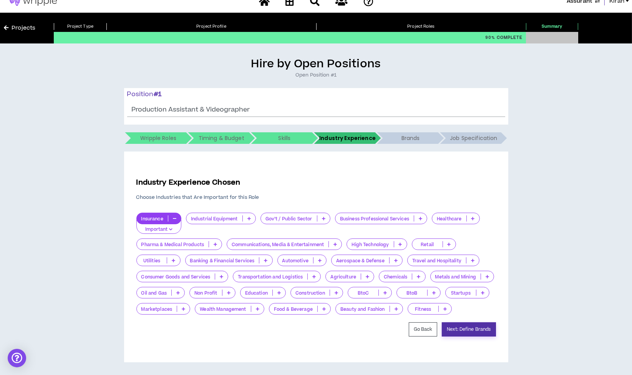
scroll to position [11, 0]
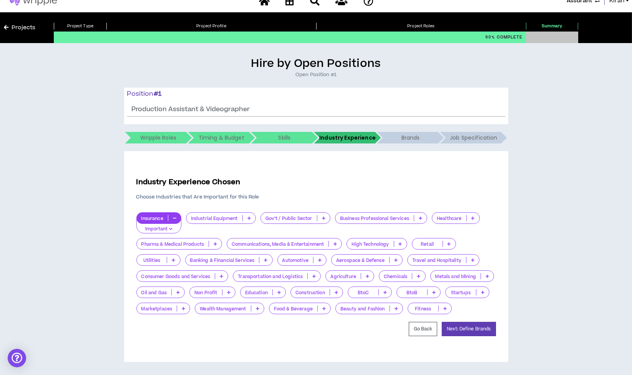
click at [166, 227] on p "Important" at bounding box center [158, 229] width 35 height 7
click at [165, 228] on span "Nice to Have" at bounding box center [159, 230] width 36 height 8
click at [482, 332] on button "Next: Define Brands" at bounding box center [469, 329] width 54 height 14
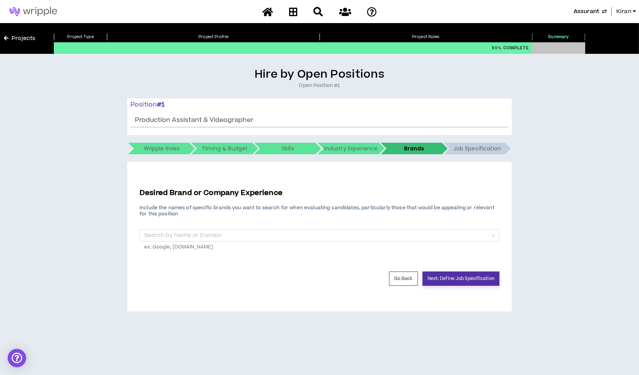
click at [468, 278] on button "Next: Define Job Specification" at bounding box center [461, 278] width 77 height 14
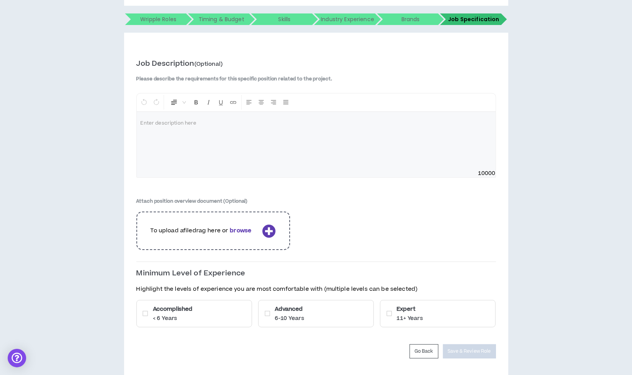
scroll to position [150, 0]
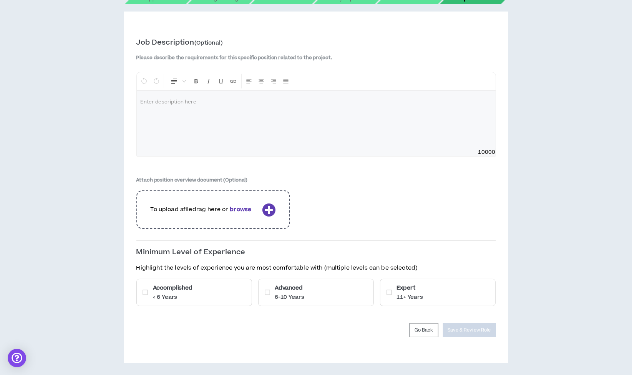
click at [223, 291] on div "Accomplished < 6 Years" at bounding box center [194, 292] width 116 height 27
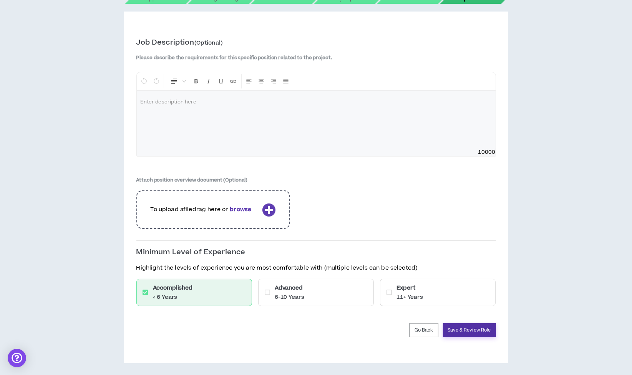
click at [471, 329] on button "Save & Review Role" at bounding box center [469, 330] width 53 height 14
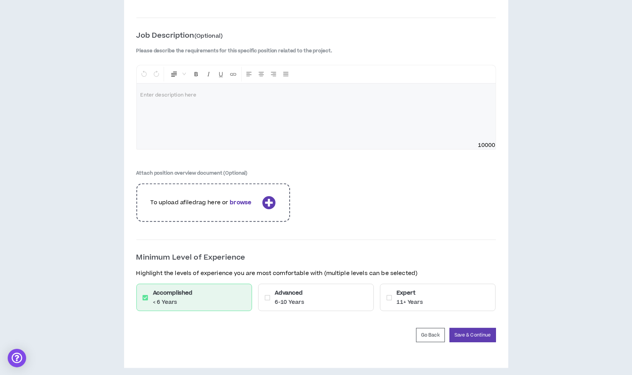
scroll to position [955, 0]
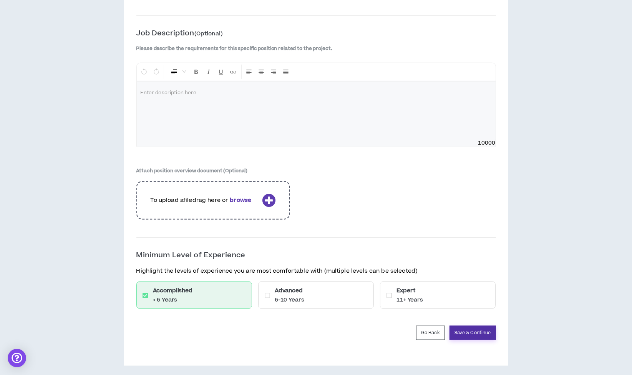
click at [486, 326] on button "Save & Continue" at bounding box center [473, 333] width 47 height 14
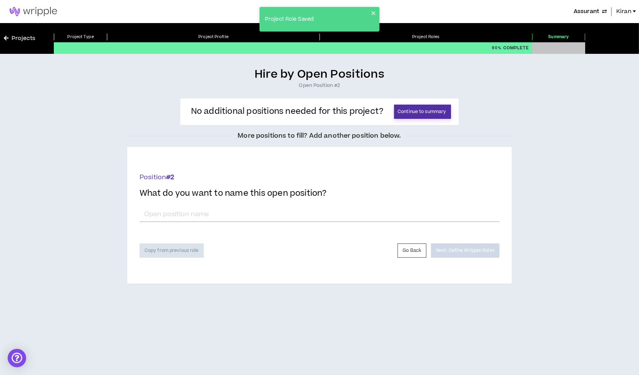
click at [433, 106] on button "Continue to summary" at bounding box center [422, 112] width 57 height 14
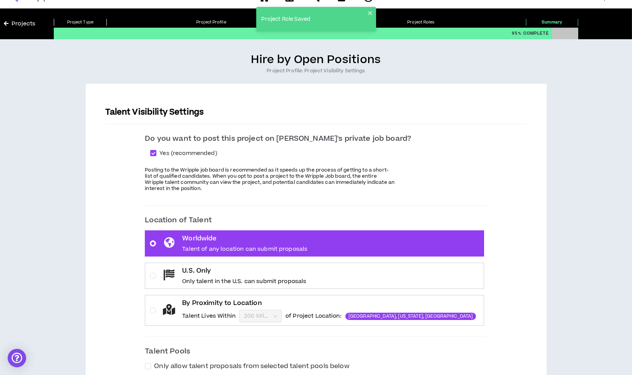
scroll to position [171, 0]
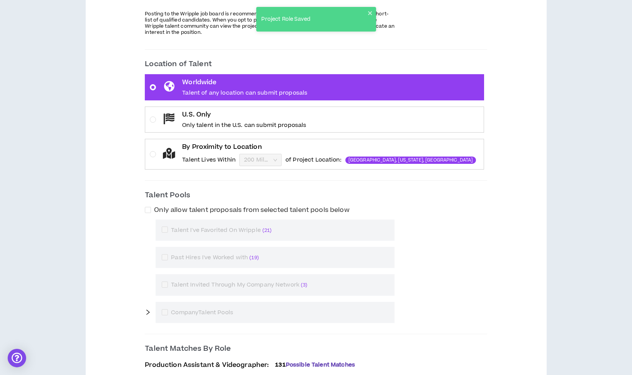
click at [176, 151] on label "By Proximity to Location Talent Lives Within 200 Miles of Project Location: Mia…" at bounding box center [314, 154] width 339 height 31
click at [244, 154] on input "By Proximity to Location Talent Lives Within 200 Miles of Project Location: Mia…" at bounding box center [258, 160] width 28 height 12
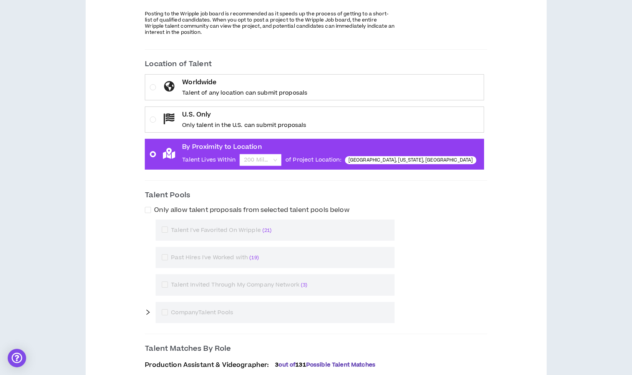
click at [277, 160] on span "200 Miles" at bounding box center [260, 160] width 33 height 12
click at [272, 160] on input "By Proximity to Location Talent Lives Within 200 Miles of Project Location: Mia…" at bounding box center [258, 160] width 28 height 12
click at [293, 200] on div "100 Miles" at bounding box center [290, 199] width 33 height 8
click at [525, 270] on div "Talent Visibility Settings Do you want to post this project on Wripple's privat…" at bounding box center [316, 189] width 437 height 499
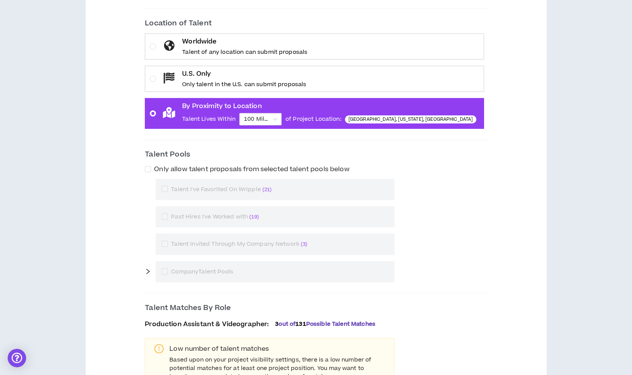
scroll to position [287, 0]
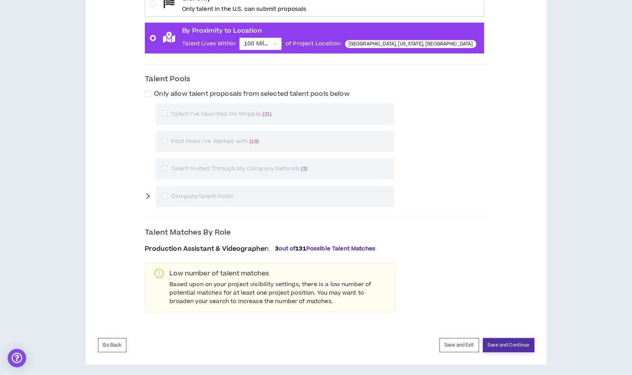
click at [511, 340] on button "Save and Continue" at bounding box center [509, 345] width 52 height 14
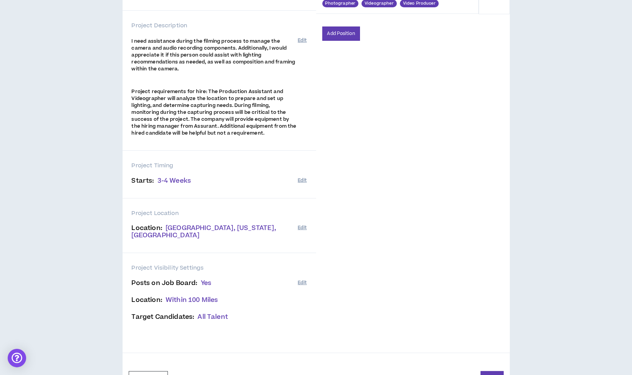
scroll to position [147, 0]
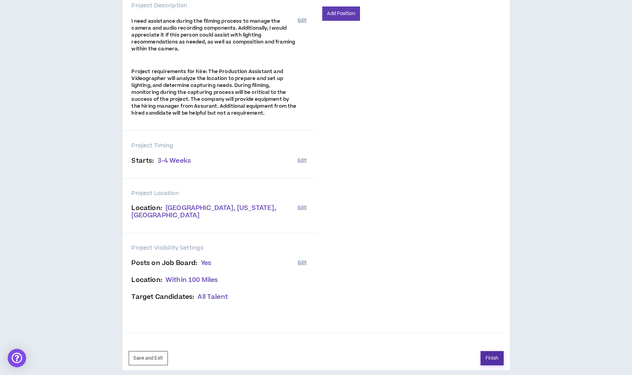
click at [494, 352] on button "Finish" at bounding box center [492, 358] width 23 height 14
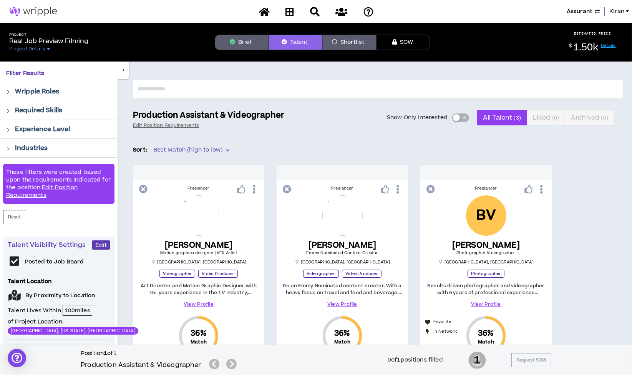
click at [612, 46] on link "Details" at bounding box center [608, 46] width 15 height 6
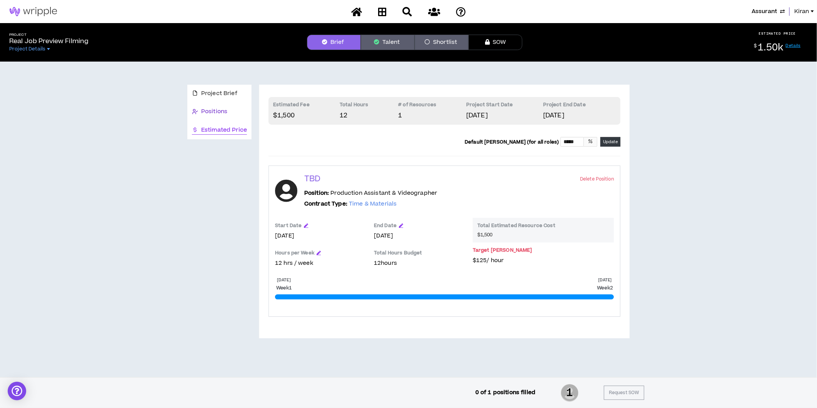
drag, startPoint x: 220, startPoint y: 110, endPoint x: 236, endPoint y: 110, distance: 15.8
click at [220, 110] on span "Positions" at bounding box center [214, 111] width 26 height 8
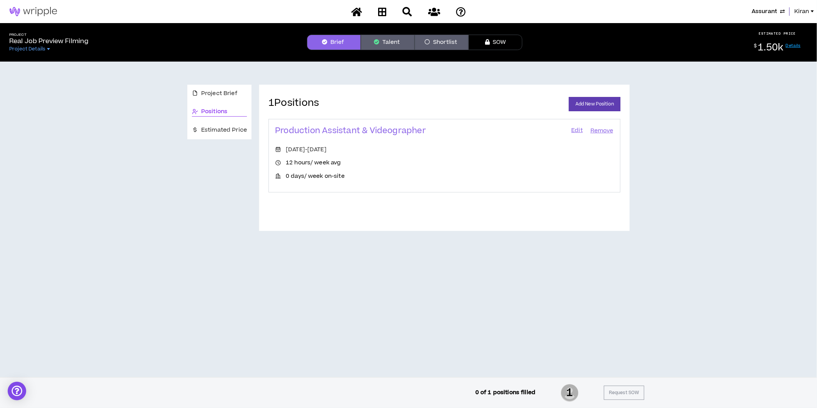
click at [575, 128] on link "Edit" at bounding box center [576, 130] width 13 height 11
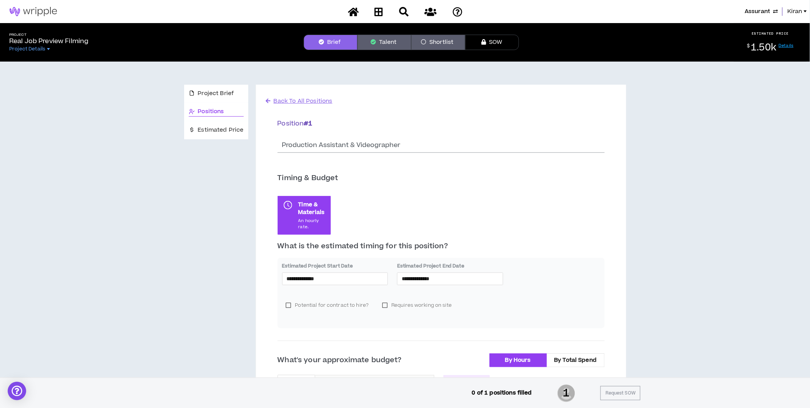
click at [577, 130] on div "Position # 1 * Production Assistant & Videographer" at bounding box center [441, 143] width 327 height 48
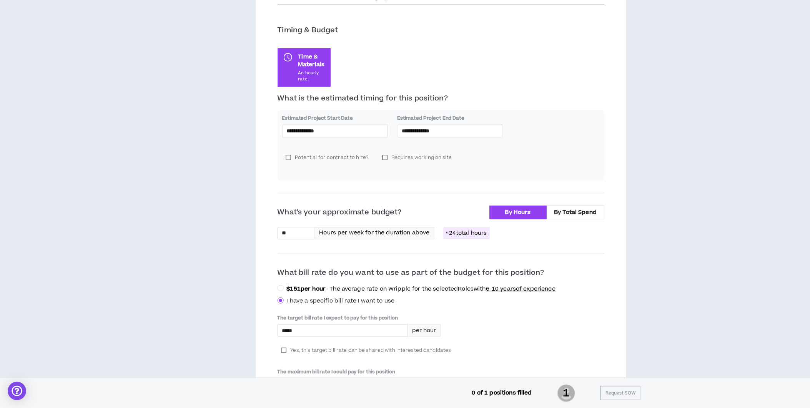
scroll to position [213, 0]
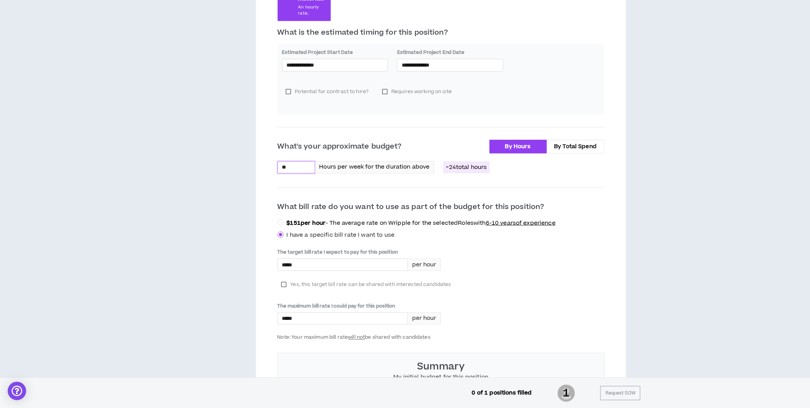
drag, startPoint x: 301, startPoint y: 166, endPoint x: 248, endPoint y: 158, distance: 53.7
type input "**"
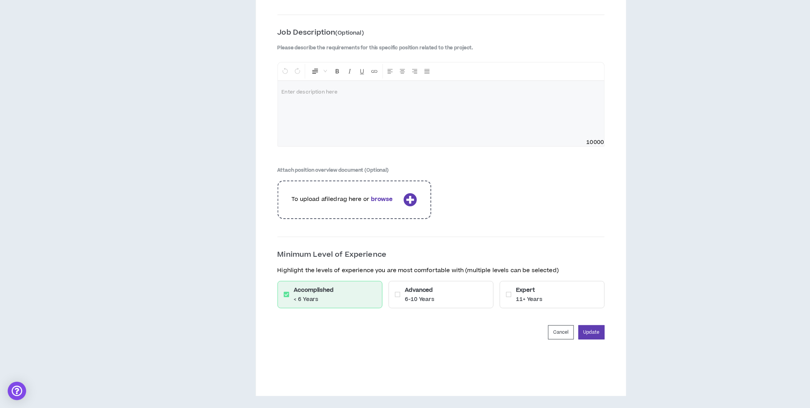
scroll to position [977, 0]
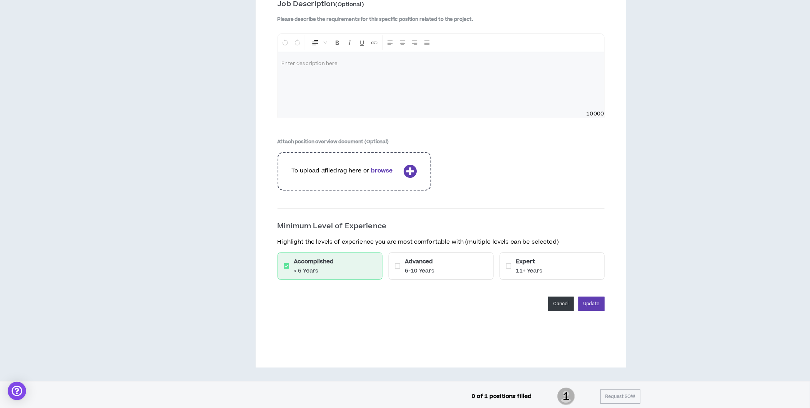
click at [552, 296] on button "Cancel" at bounding box center [561, 303] width 26 height 14
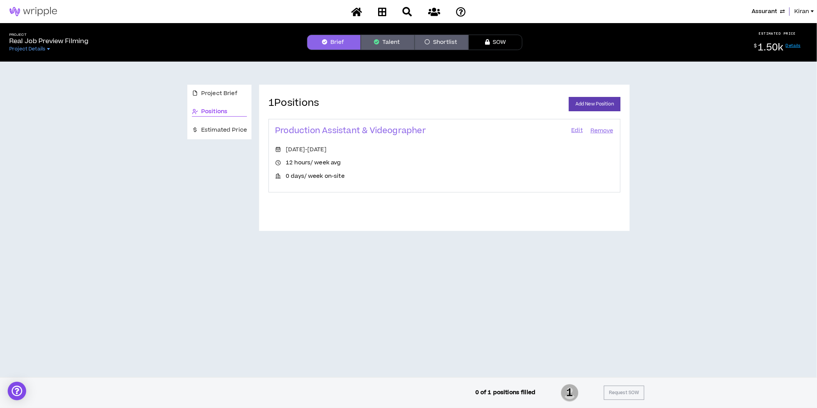
click at [639, 45] on link "Details" at bounding box center [792, 46] width 15 height 6
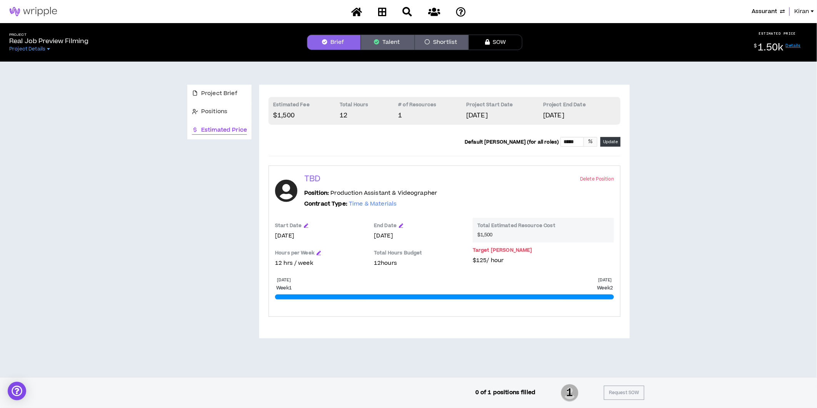
click at [639, 233] on div "Project Brief Positions Estimated Price Estimated Fee $1,500 Total Hours 12 # o…" at bounding box center [408, 207] width 810 height 290
click at [639, 43] on link "Details" at bounding box center [792, 46] width 15 height 6
click at [639, 42] on div "$ 1.50k Details" at bounding box center [776, 47] width 73 height 12
drag, startPoint x: 720, startPoint y: 164, endPoint x: 674, endPoint y: 154, distance: 47.1
click at [639, 164] on div "Project Brief Positions Estimated Price Estimated Fee $1,500 Total Hours 12 # o…" at bounding box center [408, 207] width 810 height 290
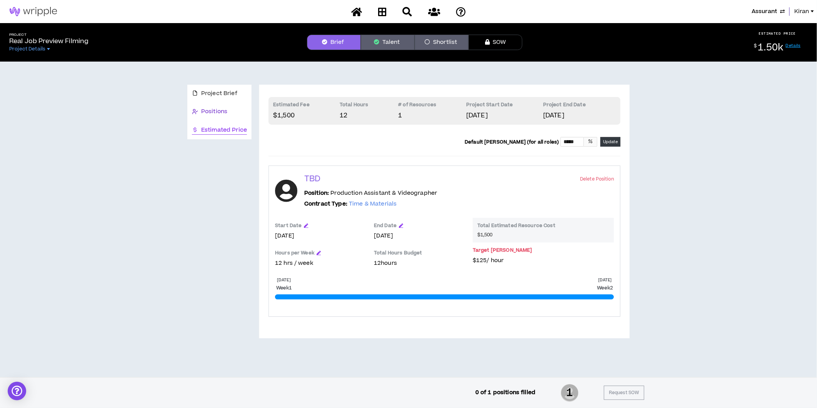
click at [209, 110] on span "Positions" at bounding box center [214, 111] width 26 height 8
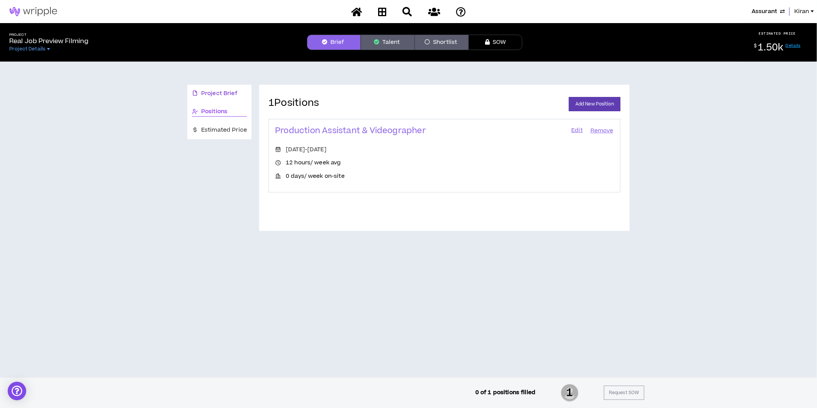
drag, startPoint x: 212, startPoint y: 91, endPoint x: 220, endPoint y: 94, distance: 8.6
click at [212, 91] on span "Project Brief" at bounding box center [219, 93] width 36 height 8
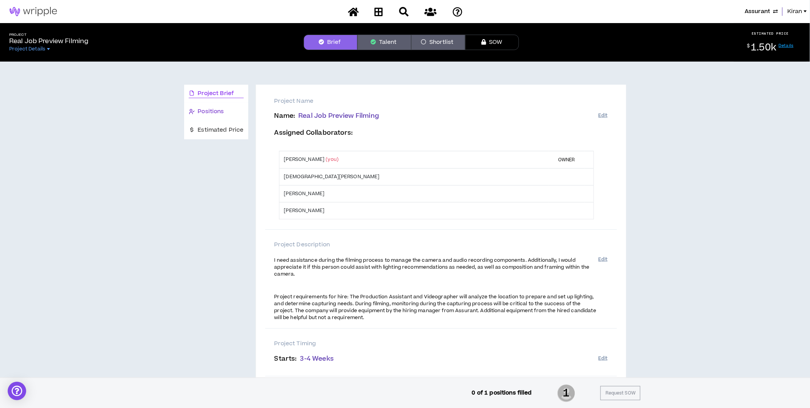
click at [198, 111] on div "Positions" at bounding box center [206, 111] width 35 height 8
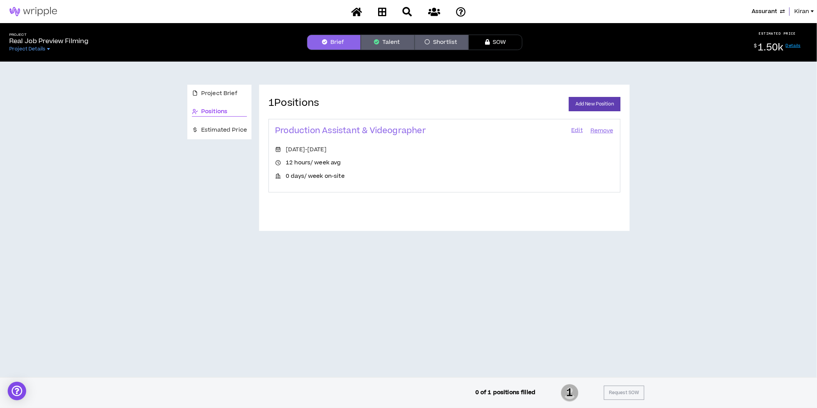
click at [581, 129] on link "Edit" at bounding box center [576, 130] width 13 height 11
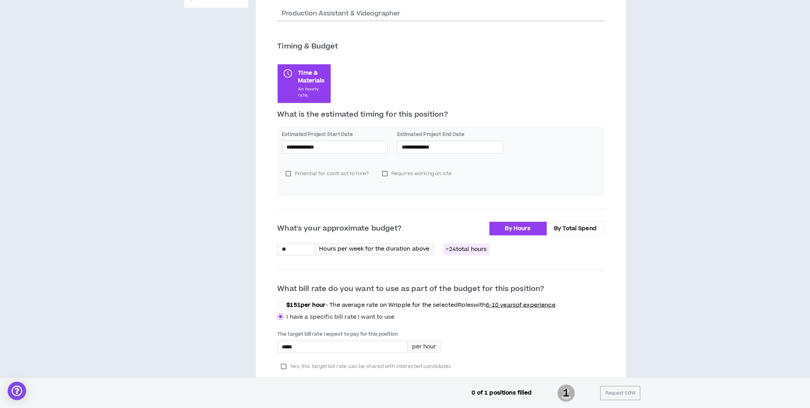
scroll to position [213, 0]
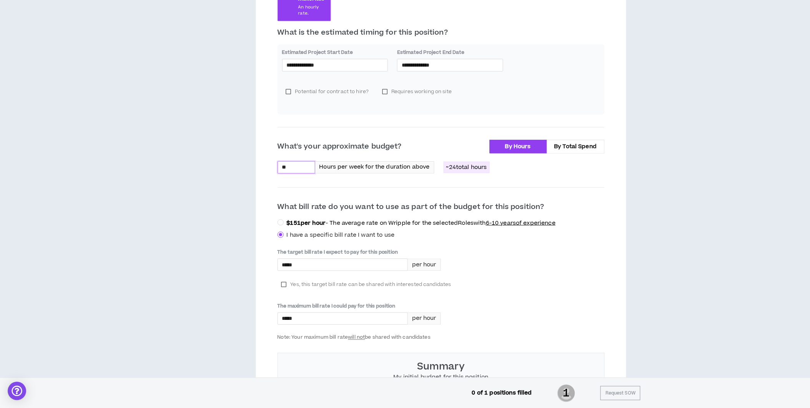
drag, startPoint x: 290, startPoint y: 163, endPoint x: 33, endPoint y: 152, distance: 256.7
type input "**"
click at [590, 266] on div "The target bill rate I expect to pay for this position ***** per hour Yes, this…" at bounding box center [441, 294] width 327 height 92
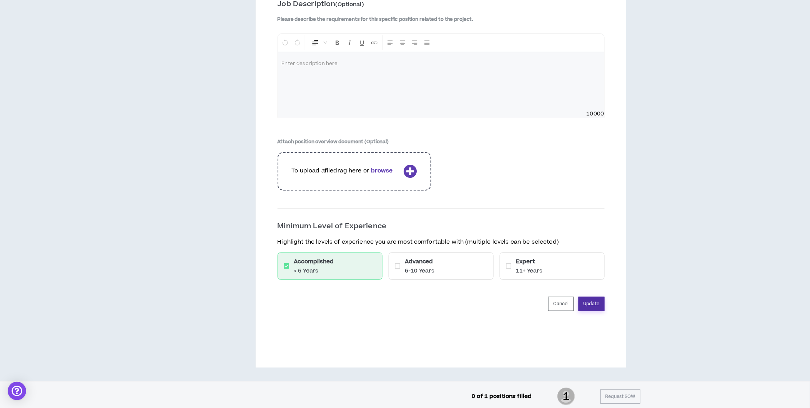
drag, startPoint x: 597, startPoint y: 279, endPoint x: 594, endPoint y: 296, distance: 17.5
click at [597, 282] on div "Accomplished < 6 Years Advanced 6-10 Years Expert 11+ Years" at bounding box center [441, 269] width 333 height 35
click at [594, 296] on button "Update" at bounding box center [592, 303] width 26 height 14
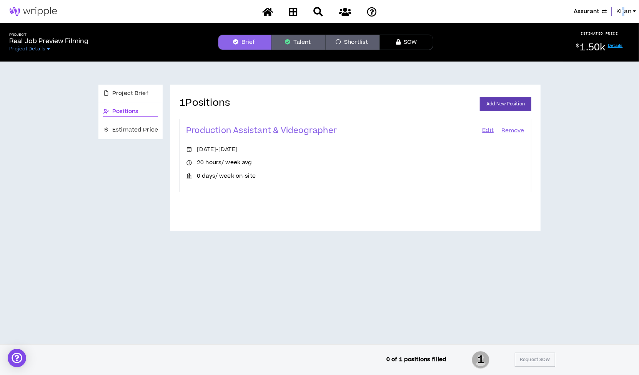
click at [624, 11] on span "Kiran" at bounding box center [623, 11] width 15 height 8
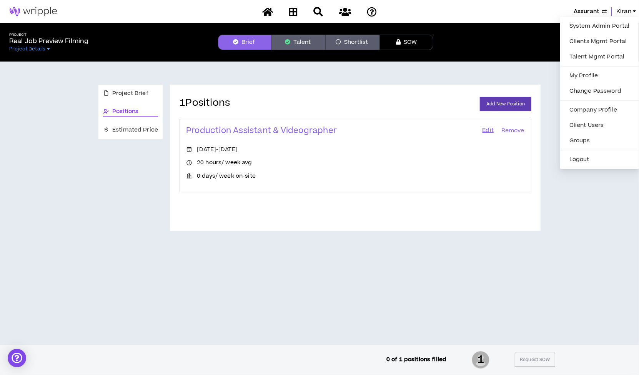
drag, startPoint x: 624, startPoint y: 11, endPoint x: 553, endPoint y: 20, distance: 70.9
click at [554, 21] on div "Assurant Kiran" at bounding box center [319, 11] width 639 height 23
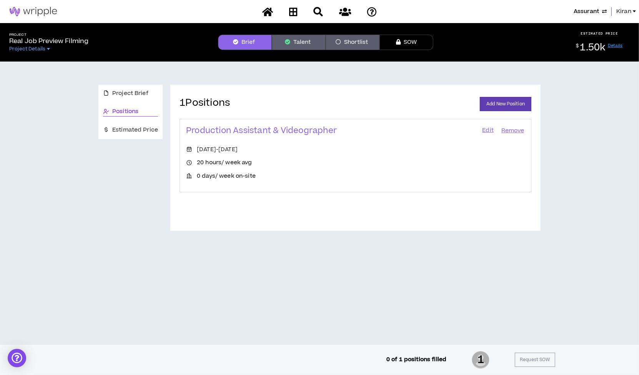
click at [626, 8] on span "Kiran" at bounding box center [623, 11] width 15 height 8
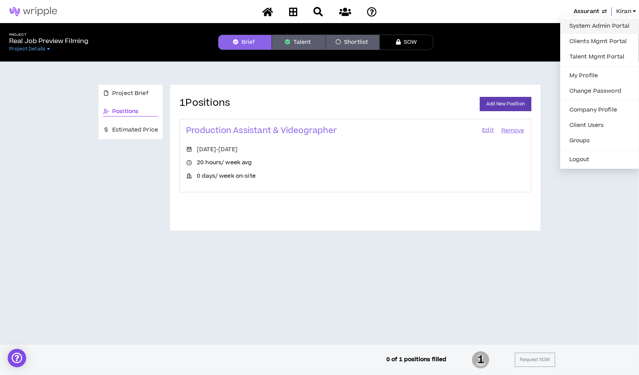
click at [597, 21] on link "System Admin Portal" at bounding box center [600, 26] width 70 height 12
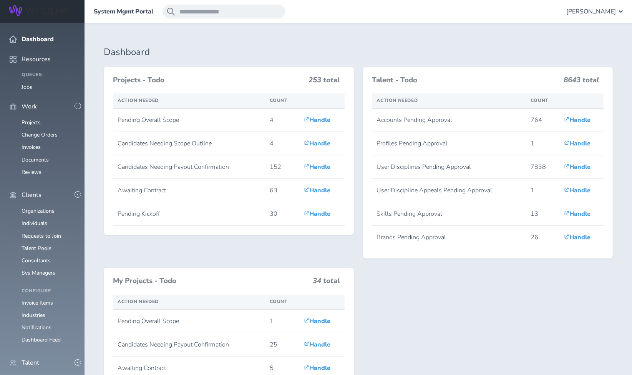
click at [36, 374] on link "Individuals" at bounding box center [35, 378] width 26 height 7
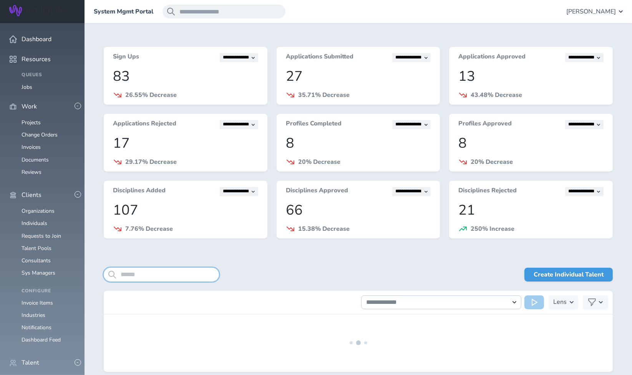
click at [180, 268] on input "search" at bounding box center [161, 275] width 115 height 14
type input "*****"
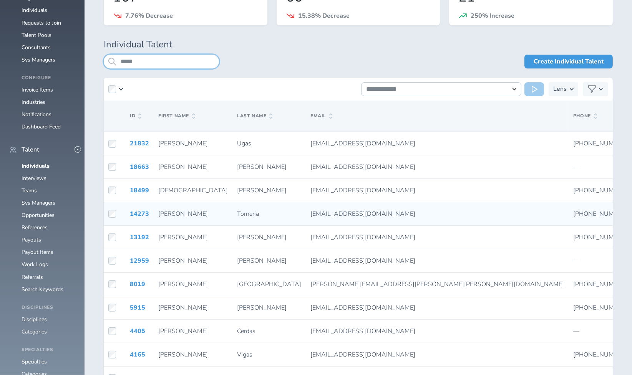
scroll to position [256, 0]
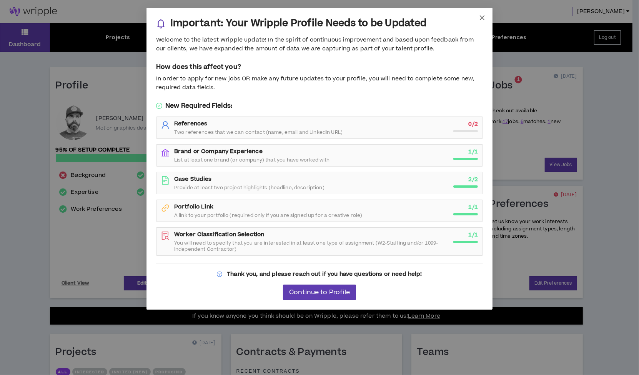
click at [481, 16] on icon "close" at bounding box center [482, 18] width 6 height 6
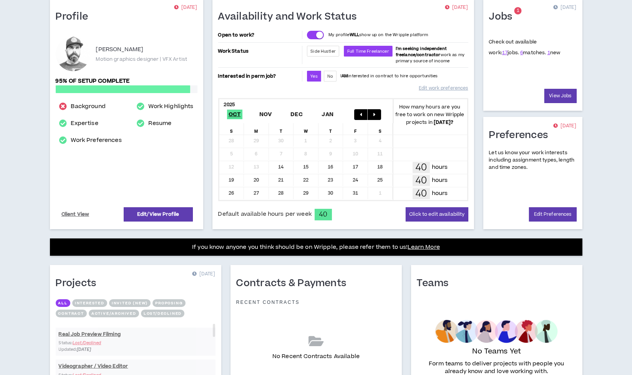
scroll to position [57, 0]
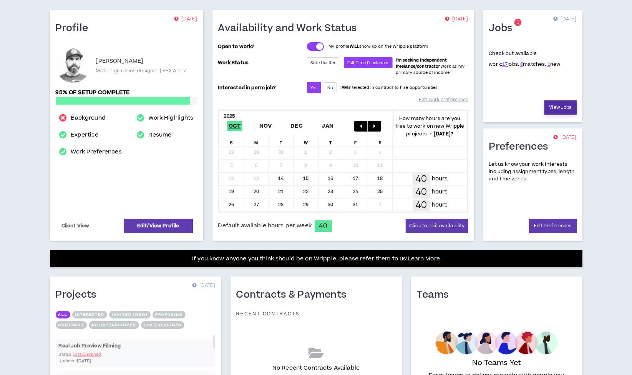
click at [559, 106] on link "View Jobs" at bounding box center [561, 107] width 32 height 14
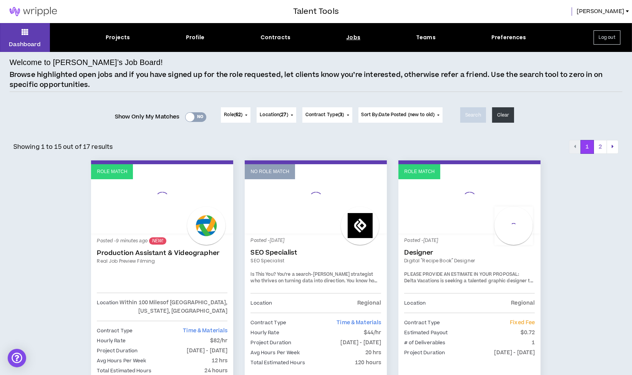
scroll to position [85, 0]
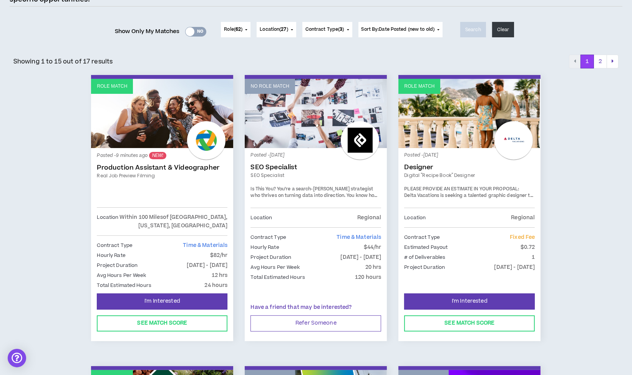
click at [170, 185] on div "Posted - 9 minutes ago NEW! Production Assistant & Videographer Real Job Previe…" at bounding box center [162, 180] width 131 height 53
click at [199, 153] on div at bounding box center [206, 140] width 38 height 38
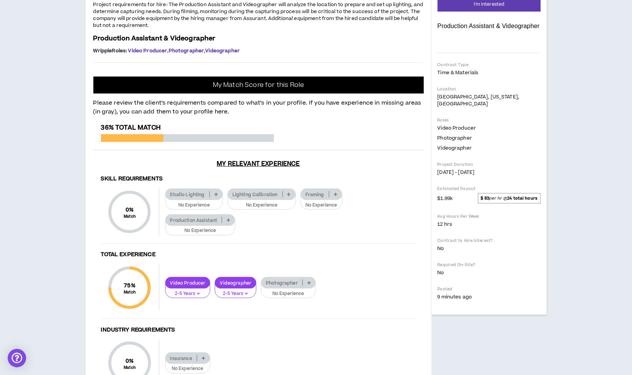
scroll to position [171, 0]
